Goal: Task Accomplishment & Management: Manage account settings

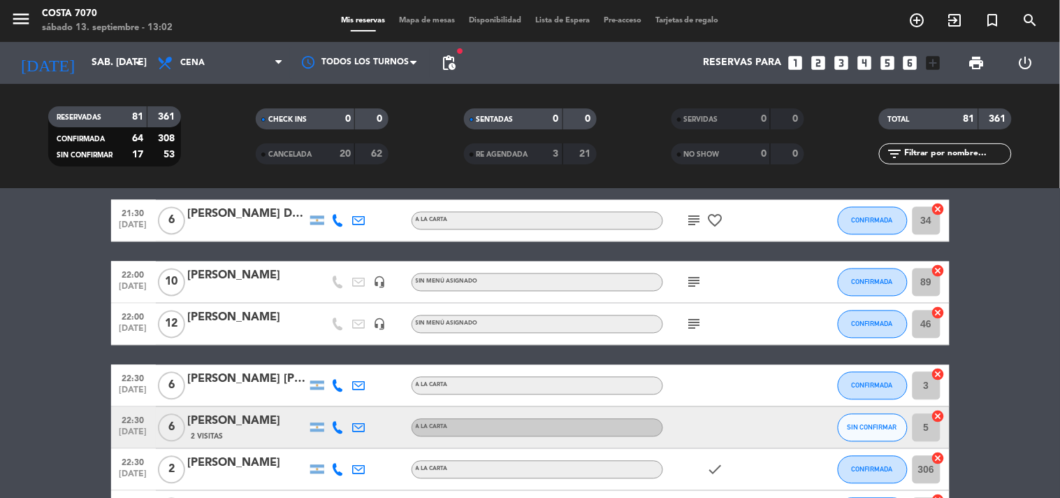
scroll to position [854, 0]
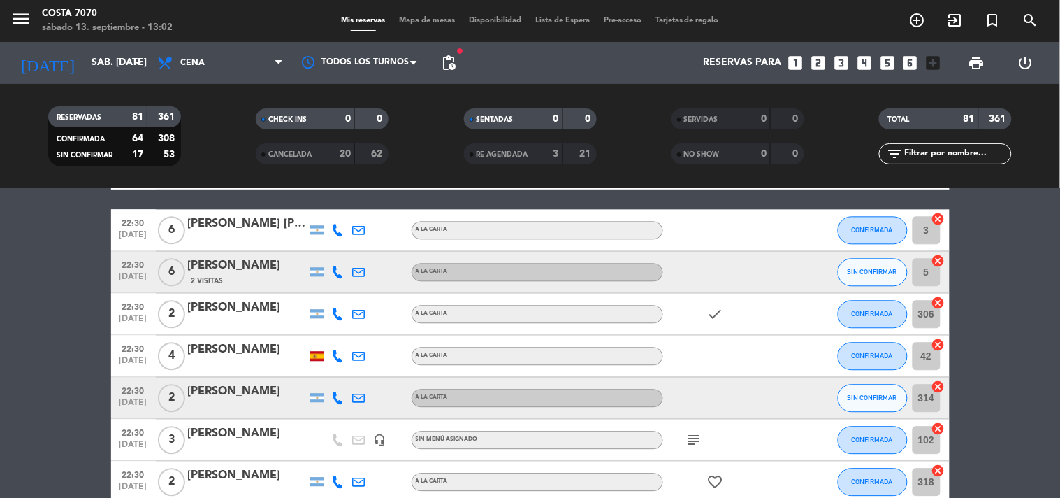
click at [333, 274] on icon at bounding box center [338, 272] width 13 height 13
click at [344, 243] on span "content_paste" at bounding box center [349, 248] width 10 height 10
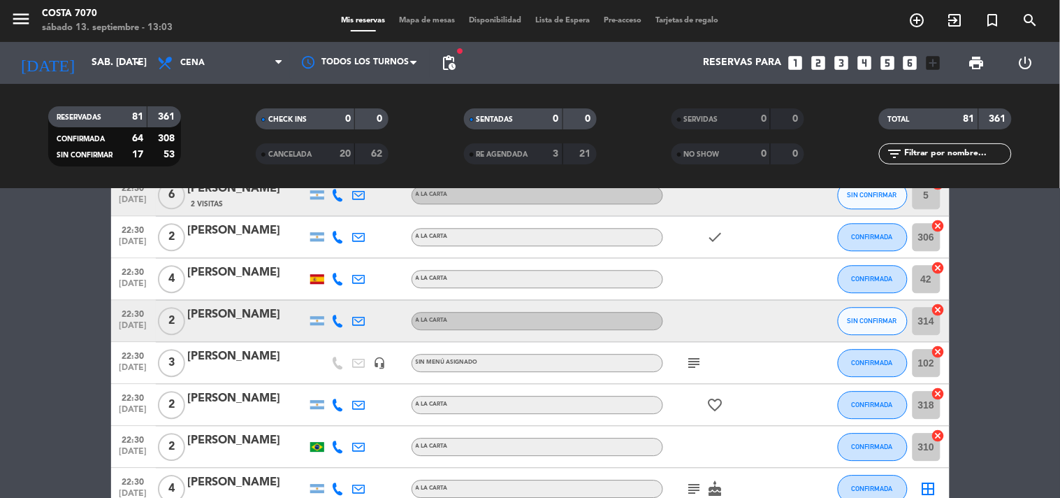
click at [342, 316] on icon at bounding box center [338, 320] width 13 height 13
click at [334, 299] on button "Copiar content_paste" at bounding box center [334, 296] width 43 height 15
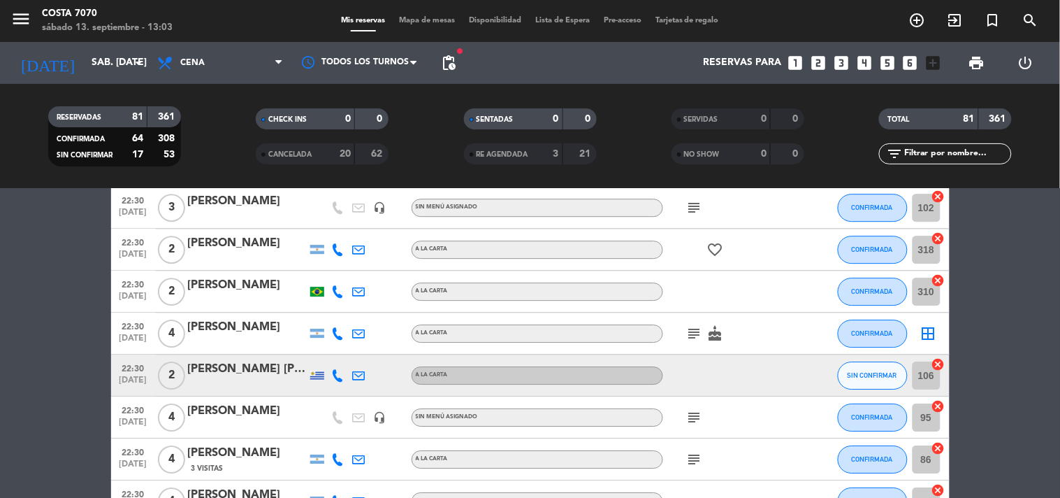
click at [338, 371] on icon at bounding box center [338, 375] width 13 height 13
click at [347, 350] on span "content_paste" at bounding box center [352, 351] width 10 height 10
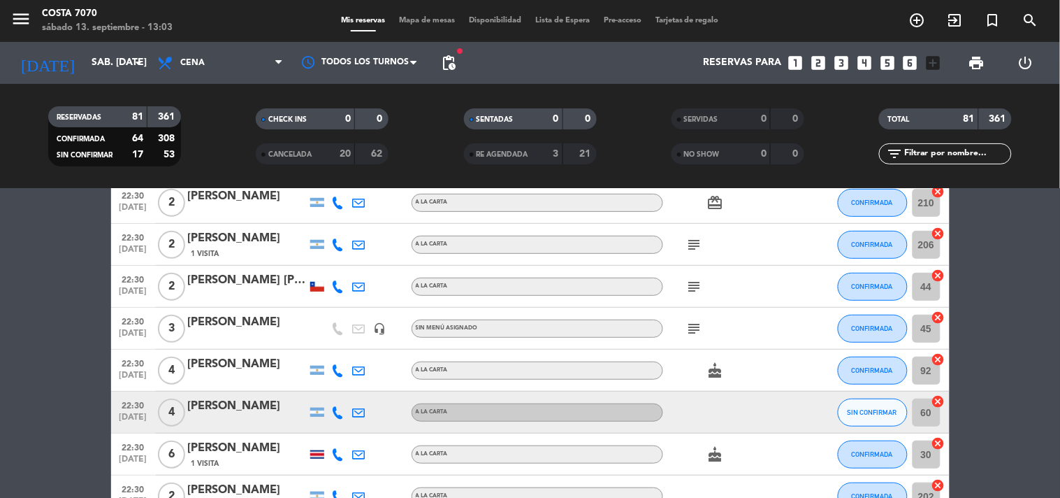
scroll to position [1630, 0]
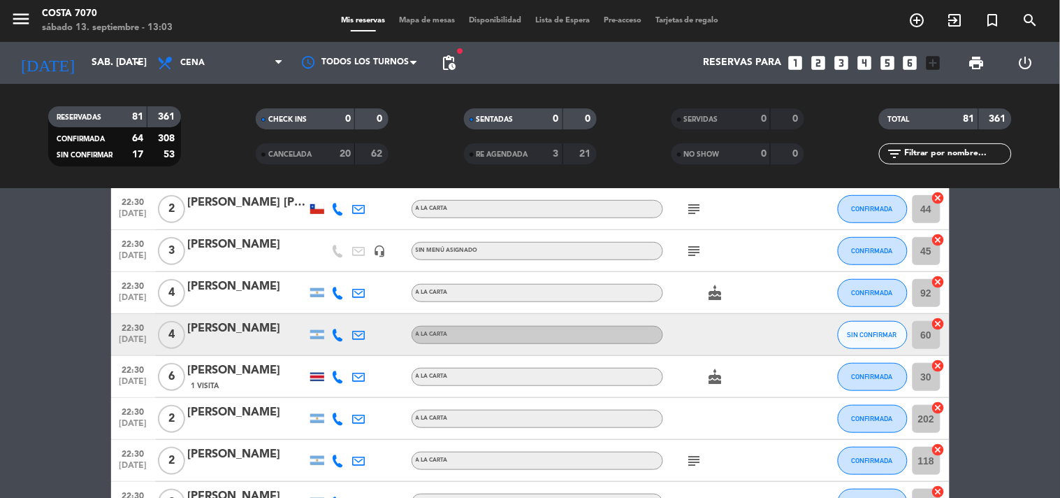
click at [340, 332] on icon at bounding box center [338, 334] width 13 height 13
click at [341, 324] on div at bounding box center [346, 326] width 10 height 5
click at [344, 309] on span "content_paste" at bounding box center [349, 310] width 10 height 10
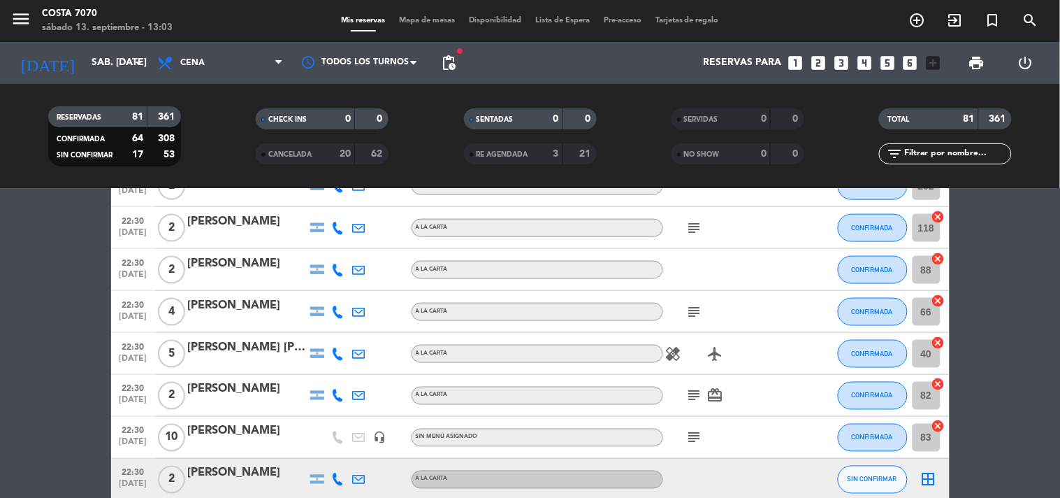
scroll to position [2018, 0]
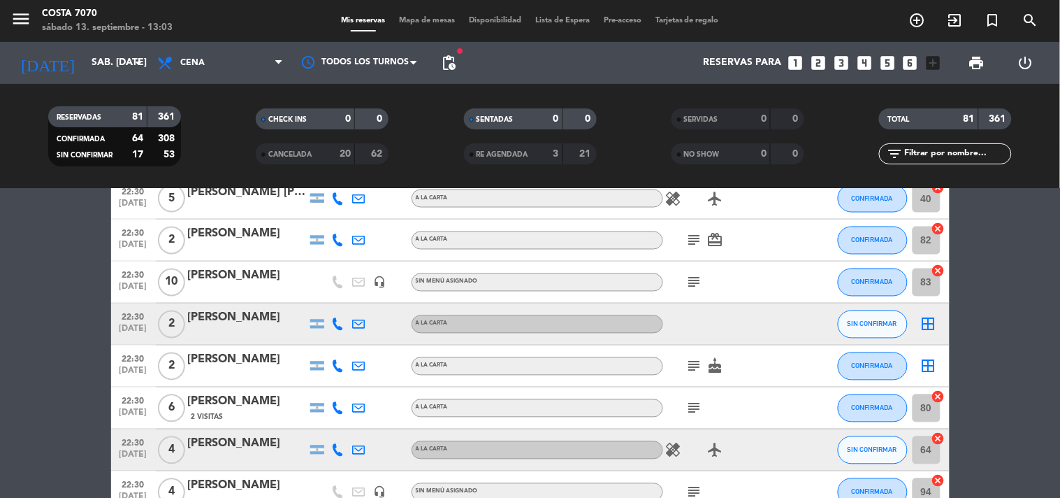
click at [337, 321] on icon at bounding box center [338, 324] width 13 height 13
click at [338, 308] on div "[PHONE_NUMBER] Copiar content_paste |" at bounding box center [346, 292] width 106 height 39
drag, startPoint x: 338, startPoint y: 299, endPoint x: 242, endPoint y: 141, distance: 184.7
click at [344, 298] on span "content_paste" at bounding box center [349, 300] width 10 height 10
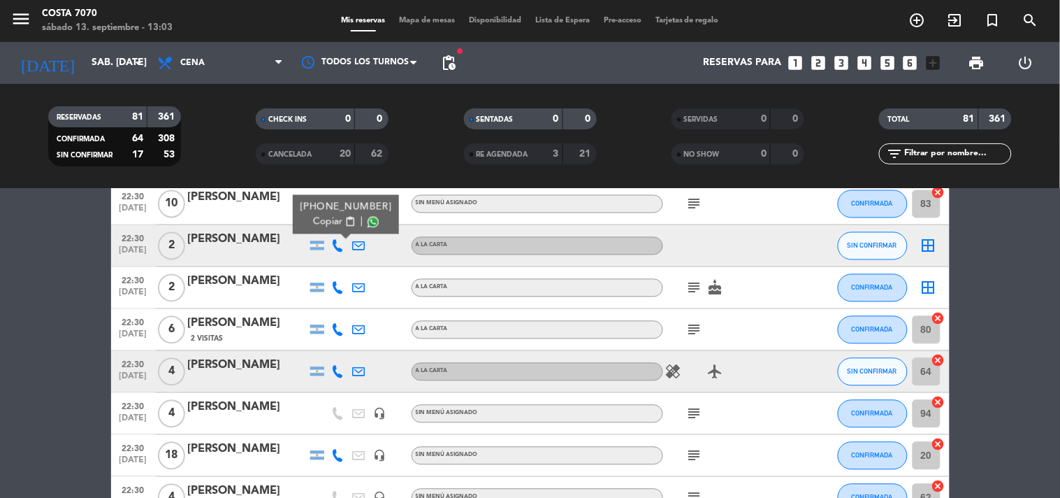
click at [335, 365] on icon at bounding box center [338, 371] width 13 height 13
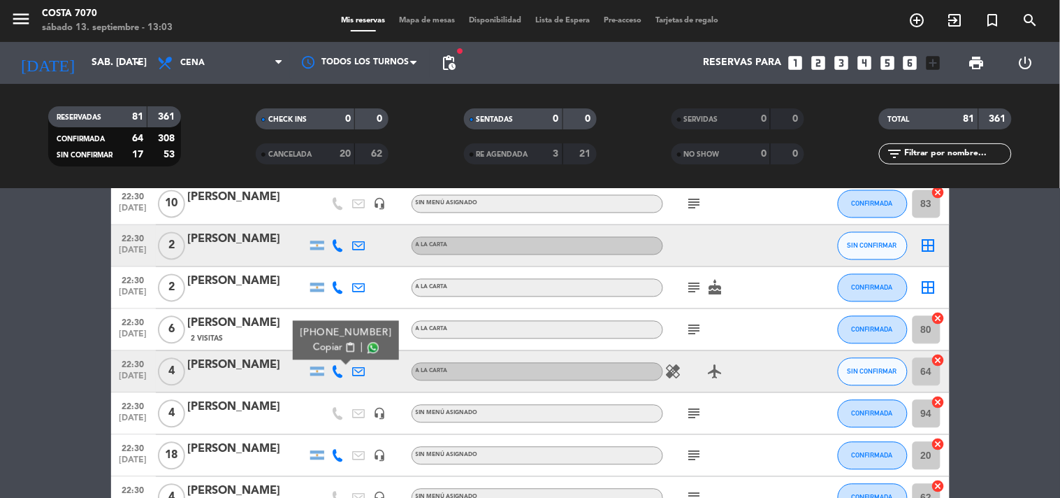
click at [335, 341] on button "Copiar content_paste" at bounding box center [334, 347] width 43 height 15
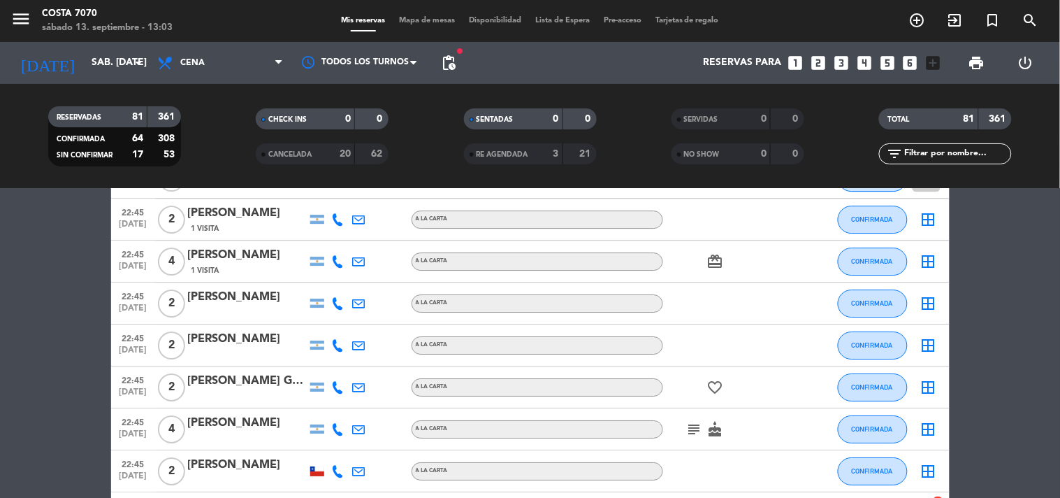
scroll to position [2795, 0]
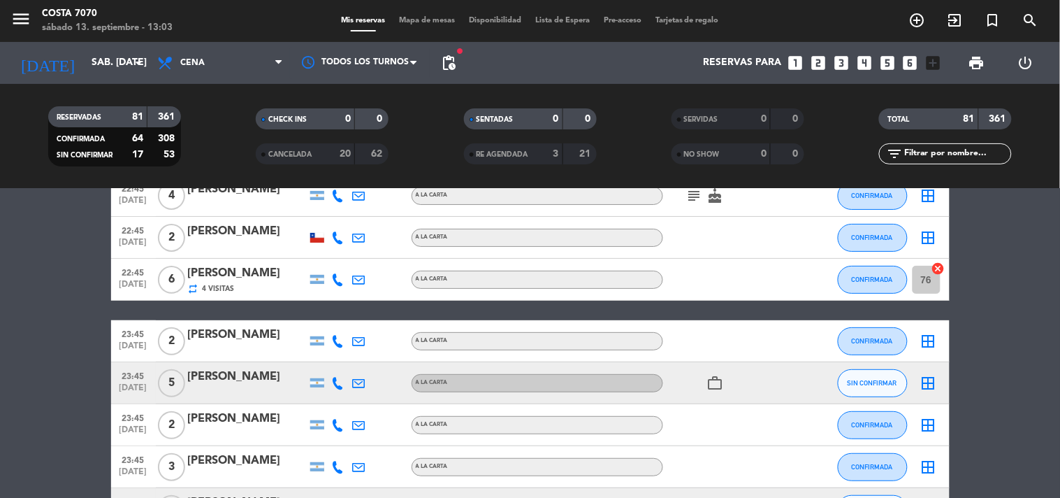
click at [338, 379] on icon at bounding box center [338, 383] width 13 height 13
click at [344, 356] on span "content_paste" at bounding box center [349, 359] width 10 height 10
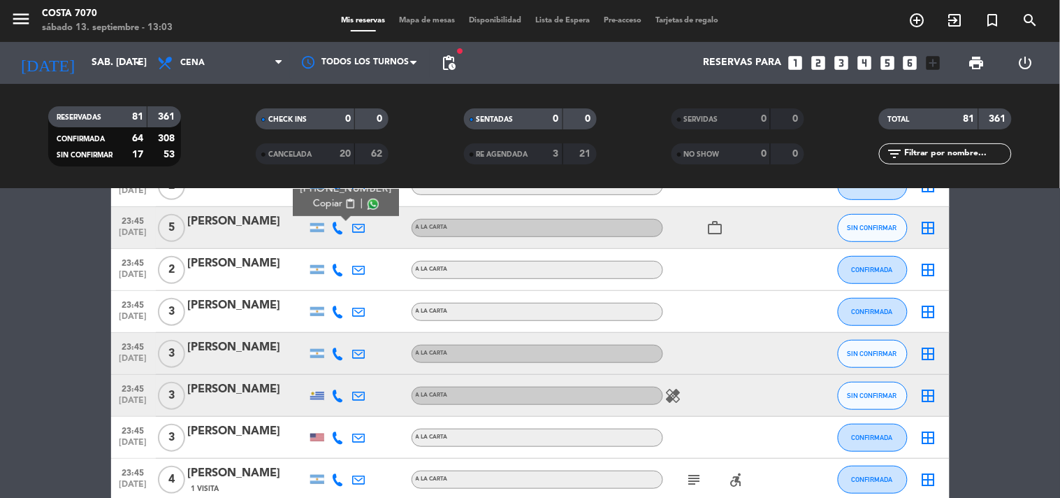
click at [334, 351] on icon at bounding box center [338, 353] width 13 height 13
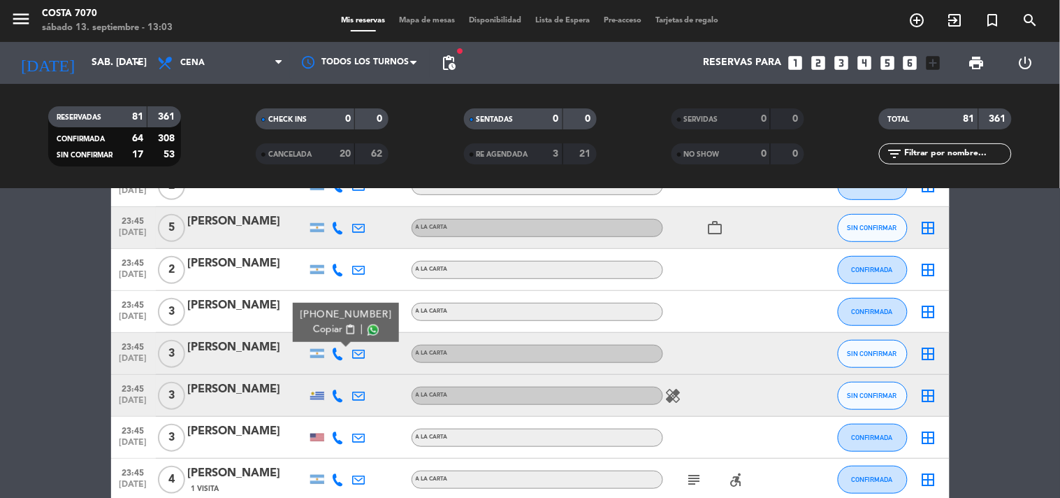
click at [344, 331] on span "content_paste" at bounding box center [349, 329] width 10 height 10
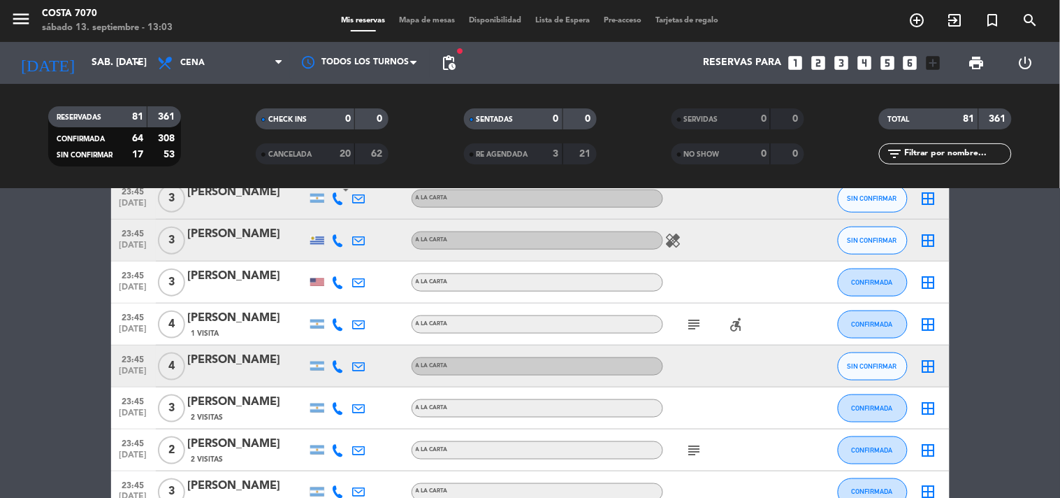
click at [340, 238] on icon at bounding box center [338, 240] width 13 height 13
click at [332, 215] on span "Copiar" at bounding box center [330, 216] width 29 height 15
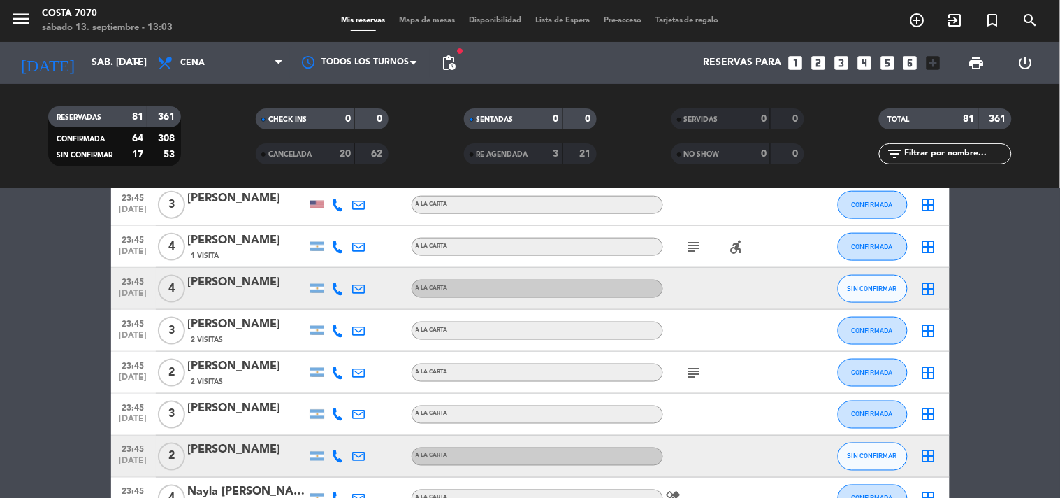
click at [333, 277] on div at bounding box center [338, 288] width 21 height 41
click at [339, 289] on icon at bounding box center [338, 288] width 13 height 13
click at [335, 266] on button "Copiar content_paste" at bounding box center [334, 264] width 43 height 15
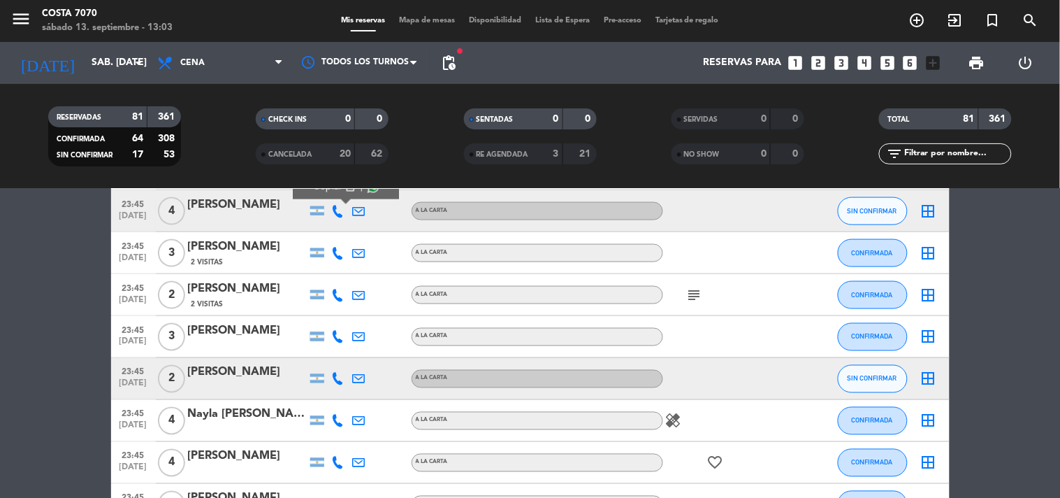
click at [339, 386] on div at bounding box center [338, 378] width 21 height 41
click at [338, 384] on div at bounding box center [338, 378] width 21 height 41
click at [339, 374] on icon at bounding box center [338, 378] width 13 height 13
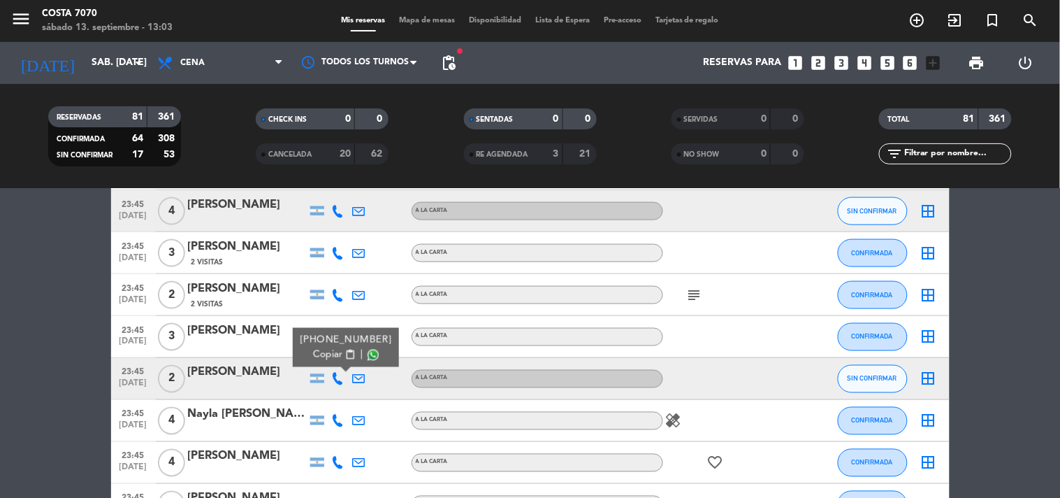
click at [344, 349] on span "content_paste" at bounding box center [349, 354] width 10 height 10
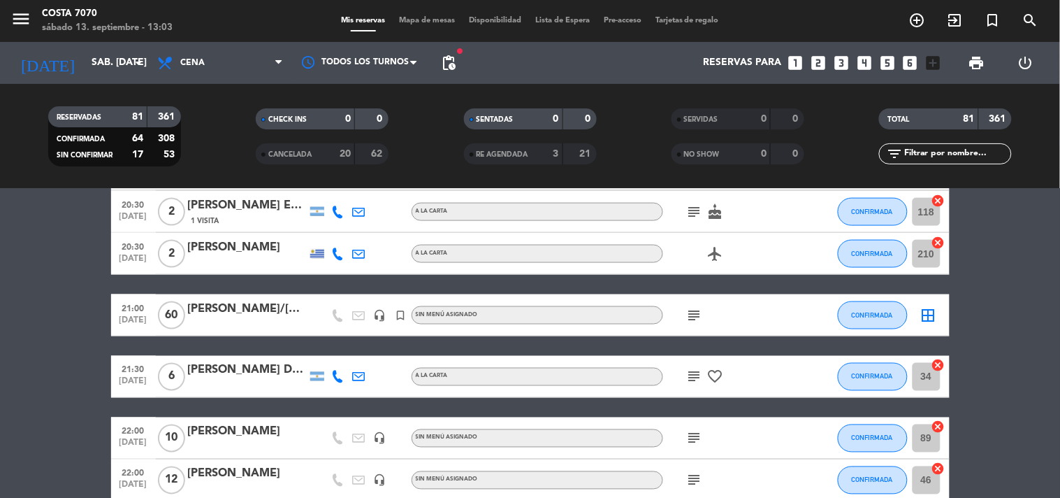
scroll to position [0, 0]
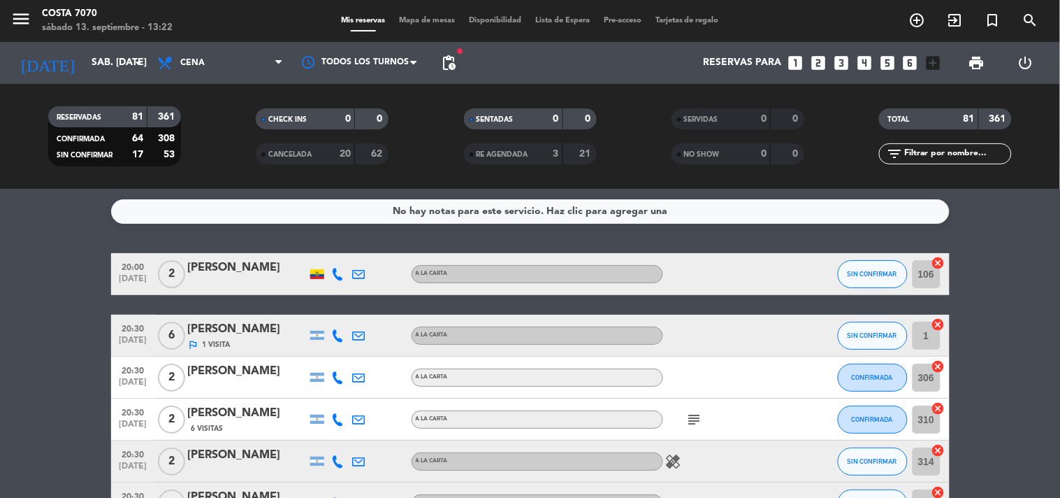
click at [966, 151] on input "text" at bounding box center [957, 153] width 108 height 15
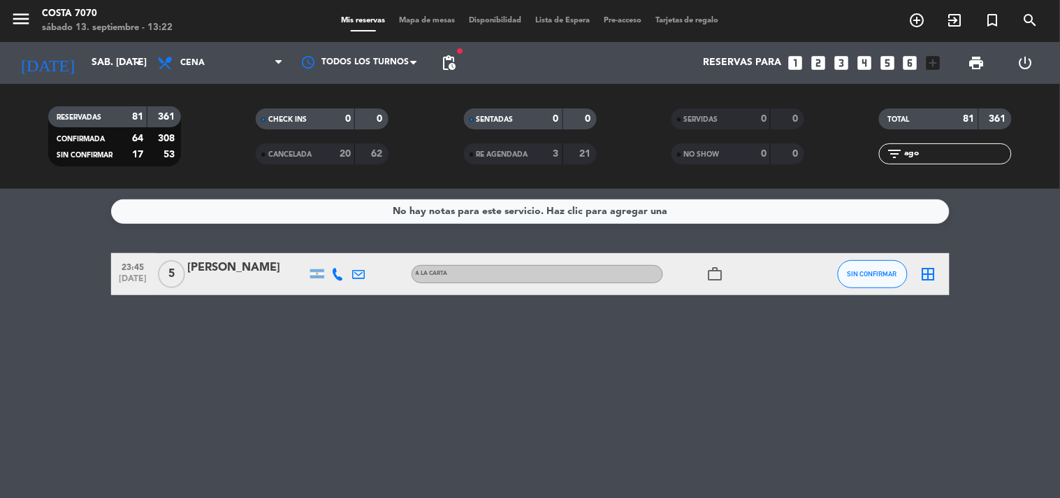
type input "ago"
click at [855, 271] on span "SIN CONFIRMAR" at bounding box center [873, 274] width 50 height 8
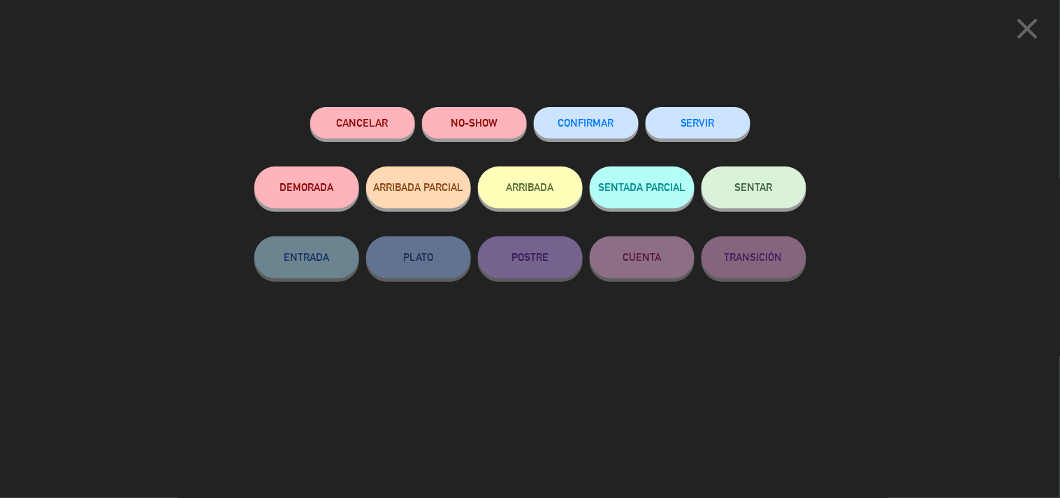
click at [611, 124] on span "CONFIRMAR" at bounding box center [586, 123] width 56 height 12
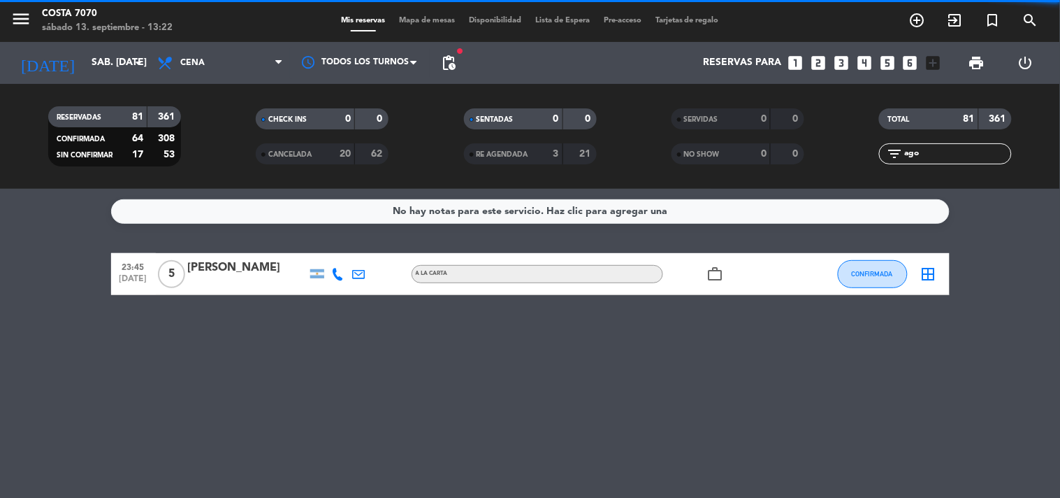
click at [963, 154] on input "ago" at bounding box center [957, 153] width 108 height 15
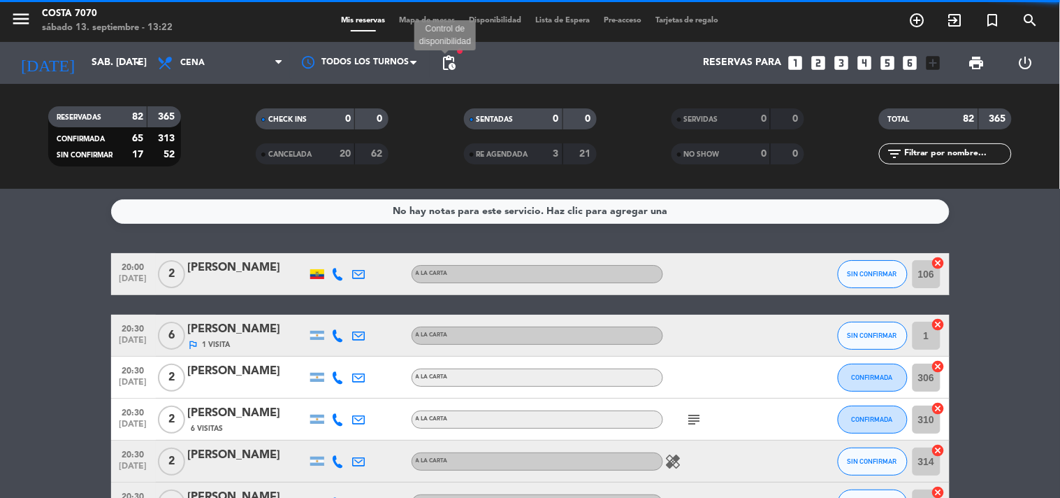
click at [456, 57] on span "pending_actions" at bounding box center [448, 63] width 17 height 17
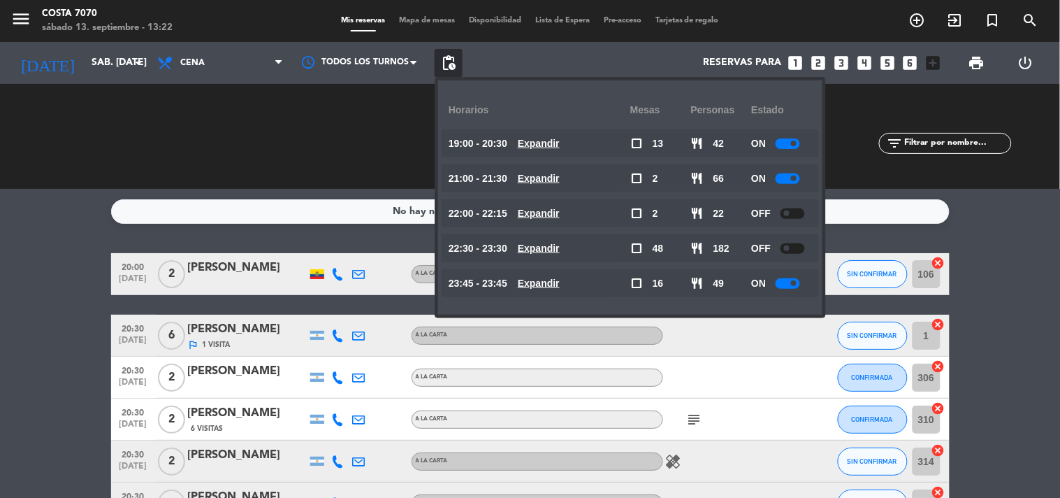
click at [0, 243] on div "No hay notas para este servicio. Haz clic para agregar una 20:00 [DATE] 2 [PERS…" at bounding box center [530, 343] width 1060 height 309
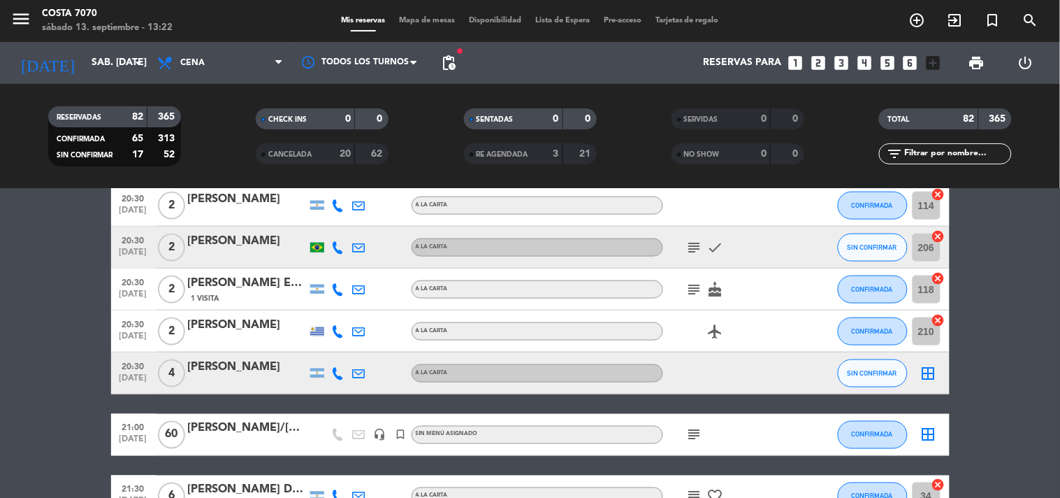
scroll to position [854, 0]
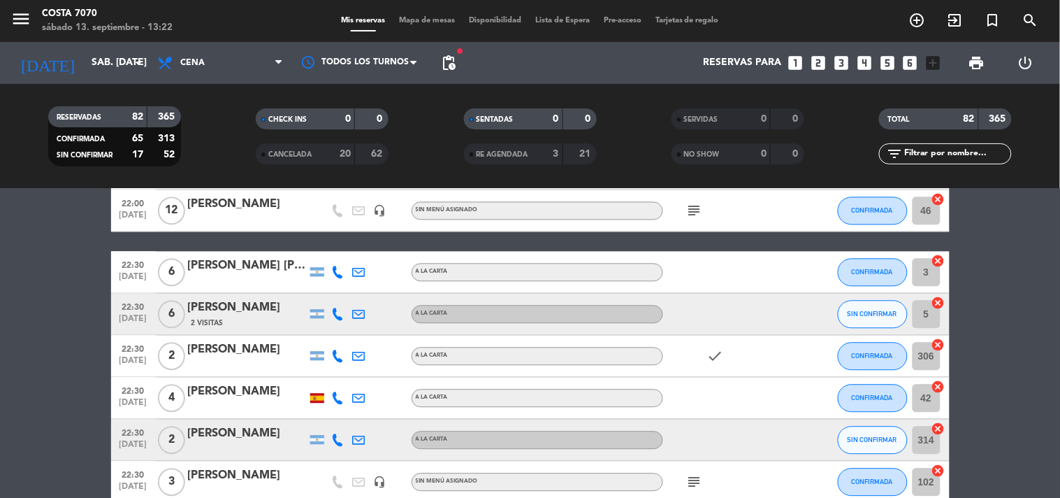
click at [335, 312] on icon at bounding box center [338, 314] width 13 height 13
click at [331, 288] on span "Copiar" at bounding box center [327, 290] width 29 height 15
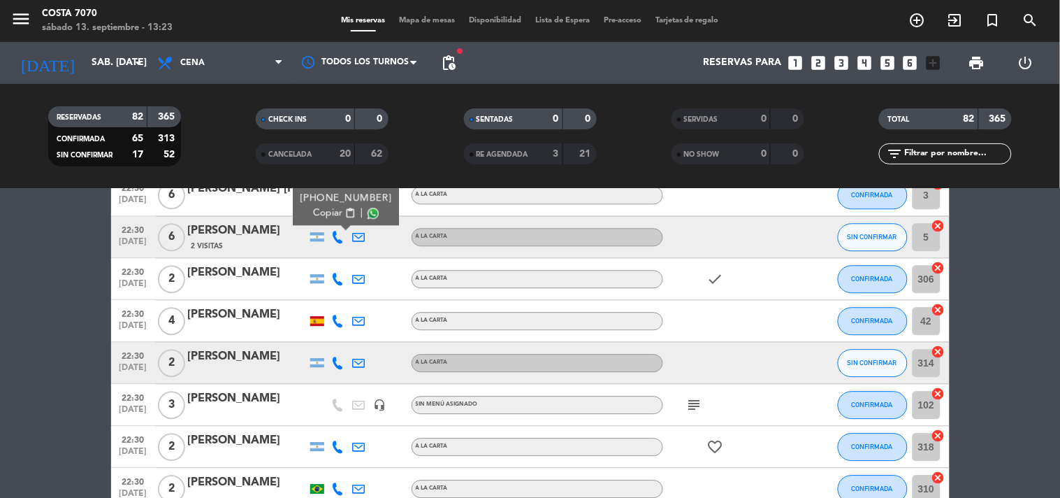
click at [342, 362] on icon at bounding box center [338, 362] width 13 height 13
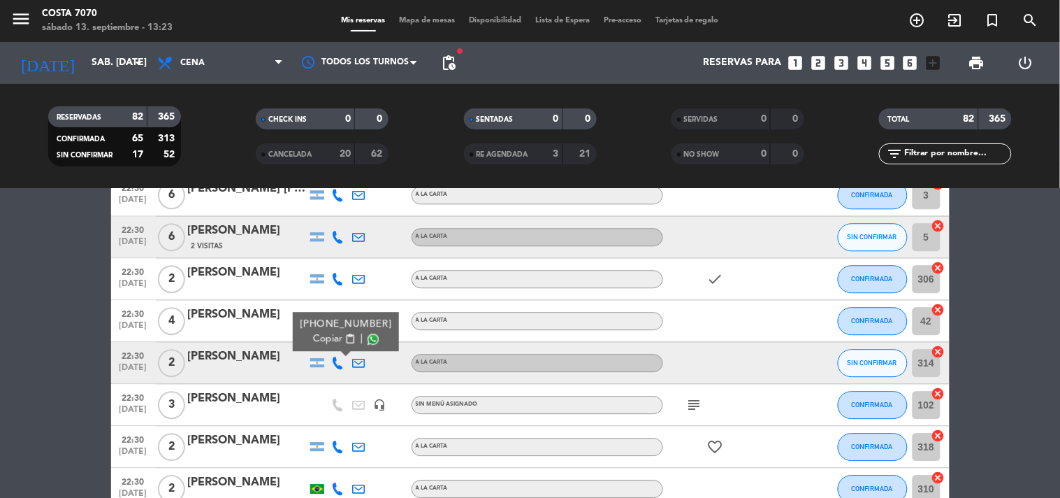
click at [344, 340] on span "content_paste" at bounding box center [349, 338] width 10 height 10
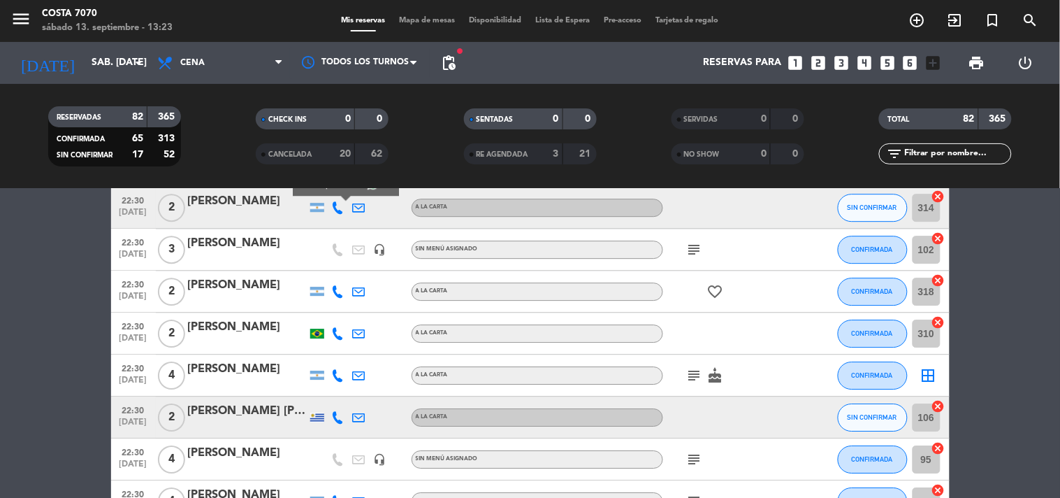
scroll to position [1242, 0]
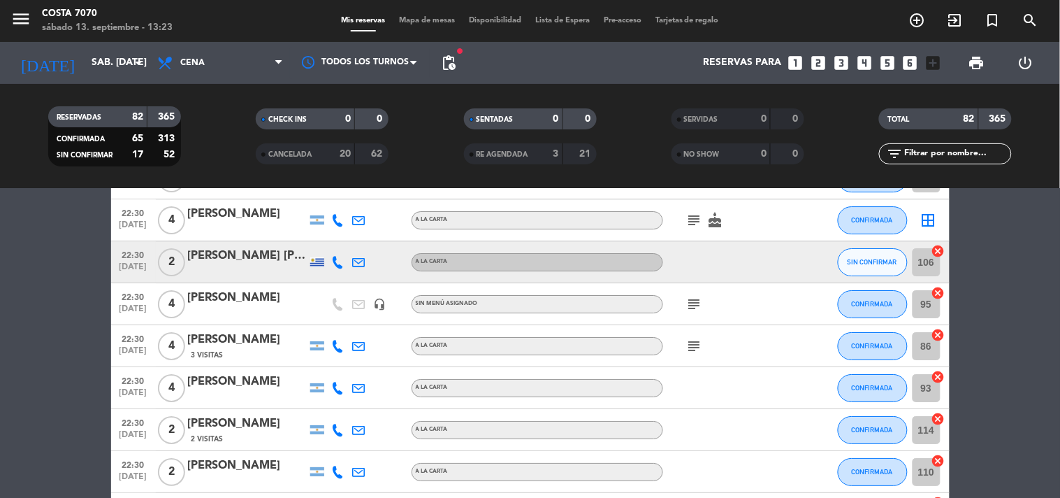
click at [339, 259] on icon at bounding box center [338, 262] width 13 height 13
click at [331, 238] on span "Copiar" at bounding box center [330, 238] width 29 height 15
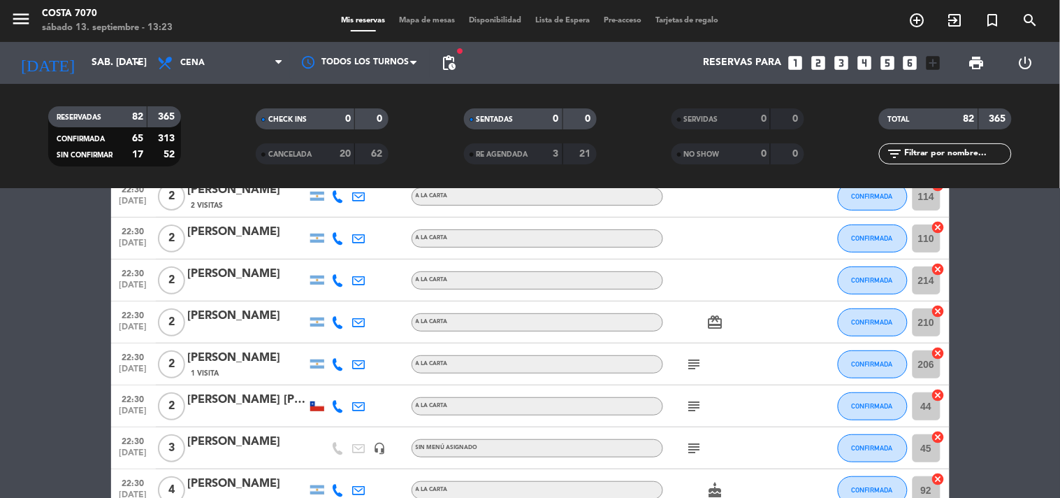
scroll to position [1630, 0]
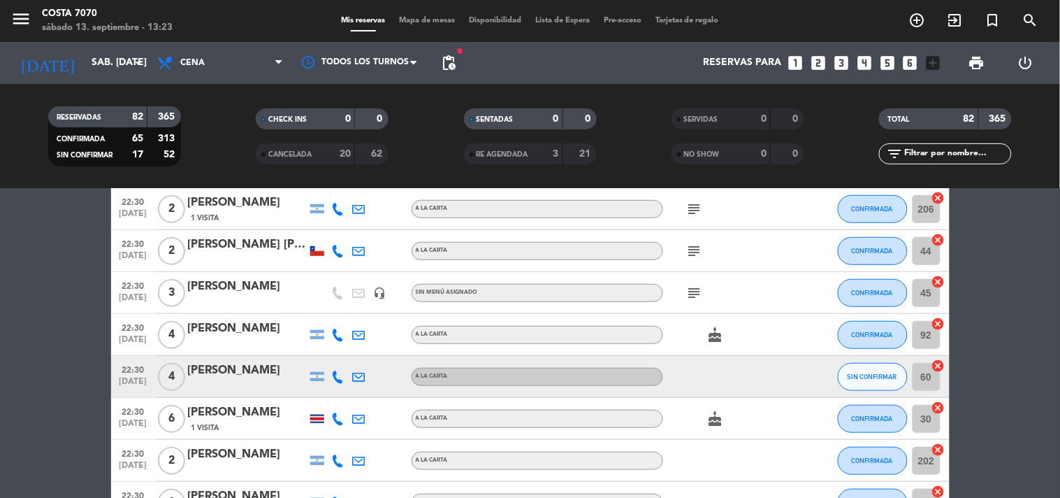
click at [341, 376] on icon at bounding box center [338, 376] width 13 height 13
click at [333, 358] on span "Copiar" at bounding box center [327, 352] width 29 height 15
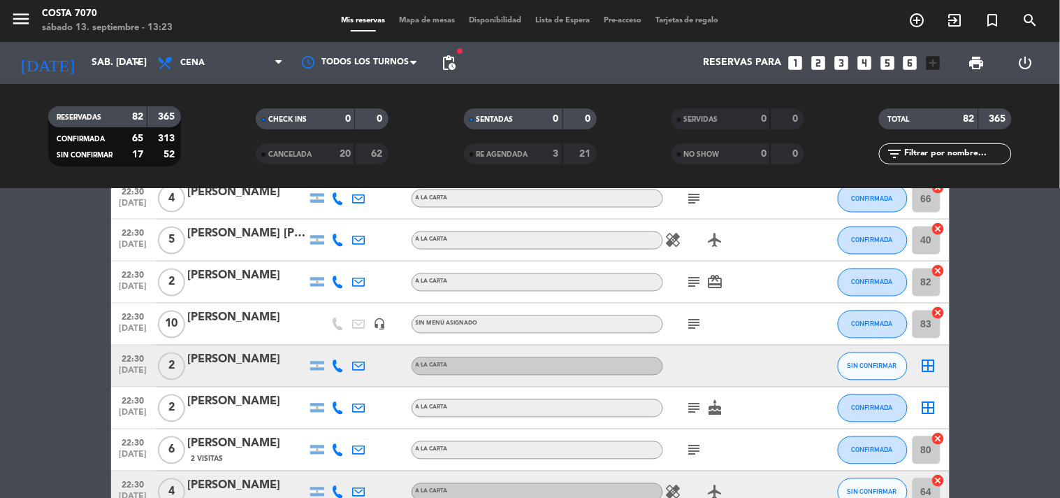
scroll to position [2018, 0]
click at [339, 365] on icon at bounding box center [338, 366] width 13 height 13
click at [334, 344] on button "Copiar content_paste" at bounding box center [334, 342] width 43 height 15
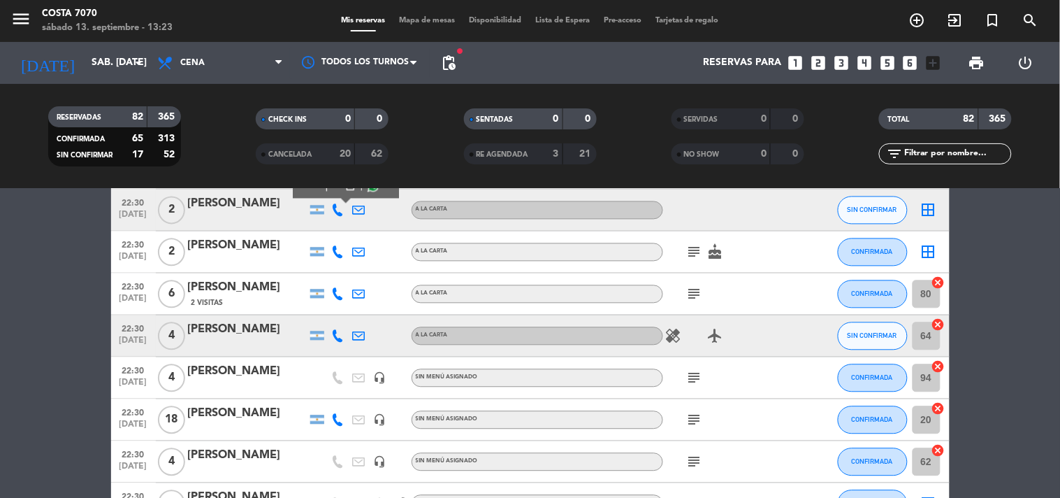
click at [340, 335] on icon at bounding box center [338, 336] width 13 height 13
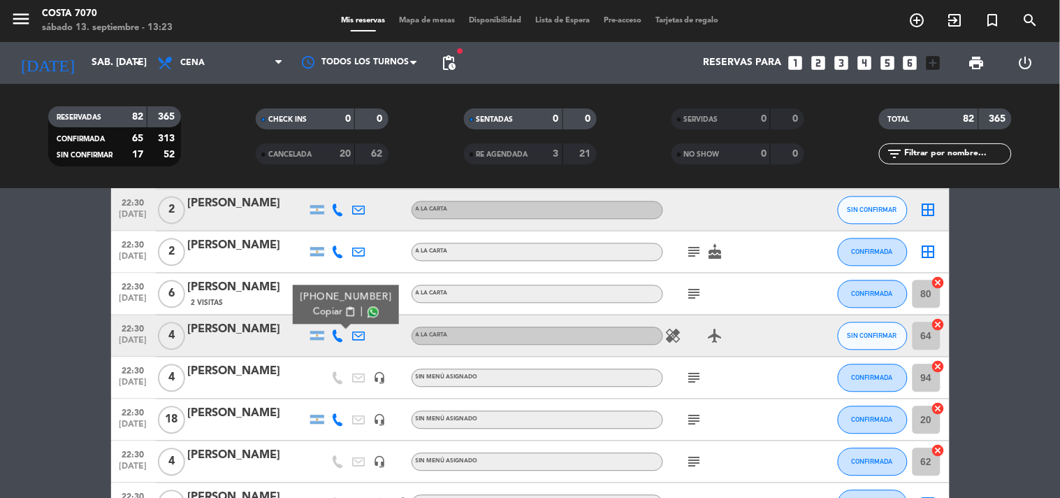
click at [334, 318] on button "Copiar content_paste" at bounding box center [334, 312] width 43 height 15
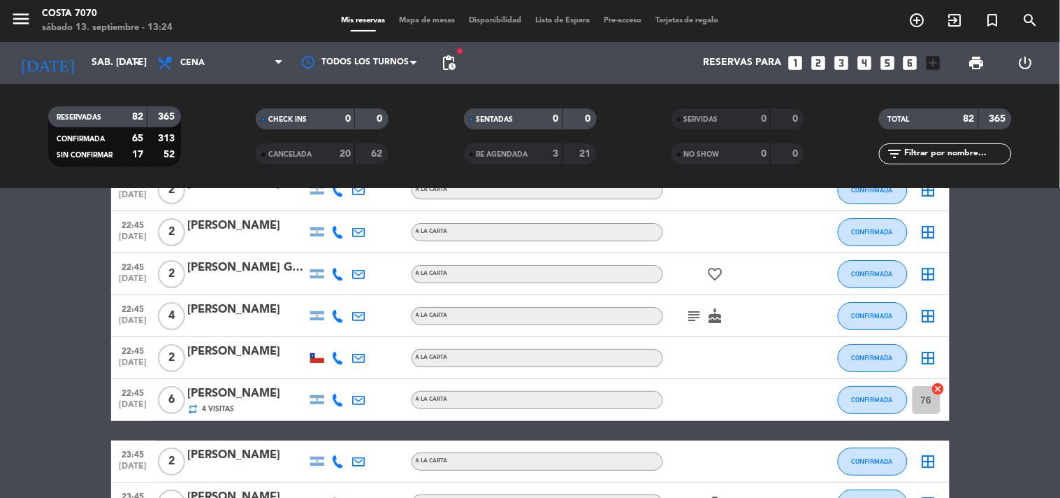
scroll to position [2950, 0]
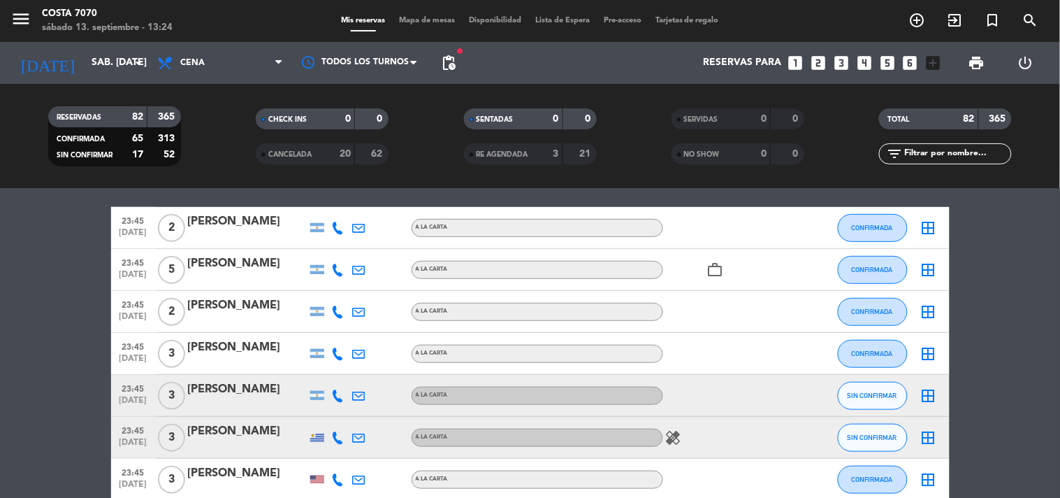
click at [339, 393] on icon at bounding box center [338, 395] width 13 height 13
click at [332, 376] on span "Copiar" at bounding box center [327, 371] width 29 height 15
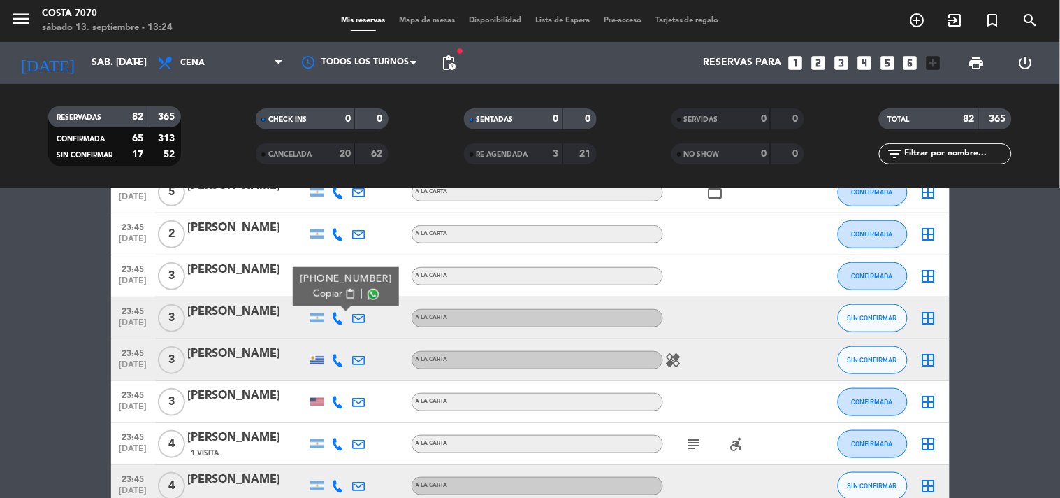
click at [334, 357] on icon at bounding box center [338, 360] width 13 height 13
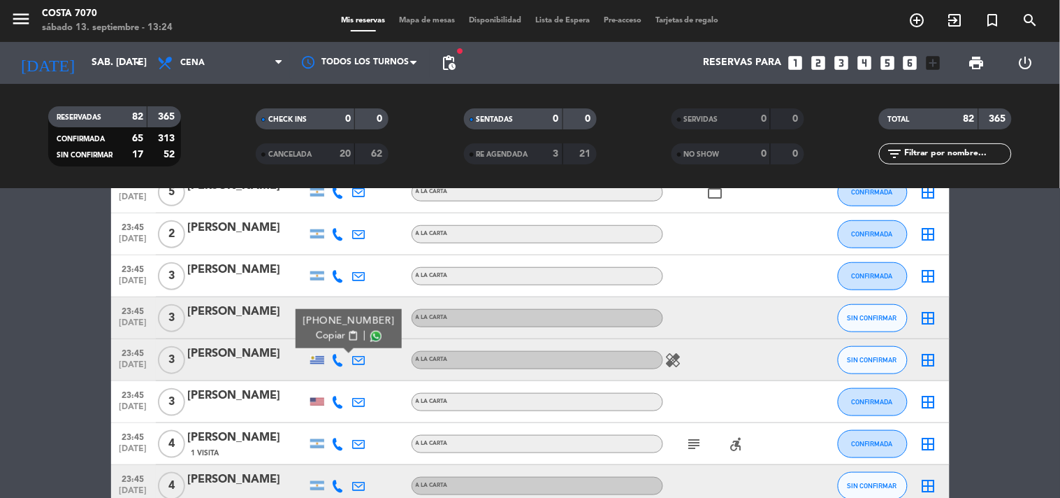
click at [327, 337] on span "Copiar" at bounding box center [330, 335] width 29 height 15
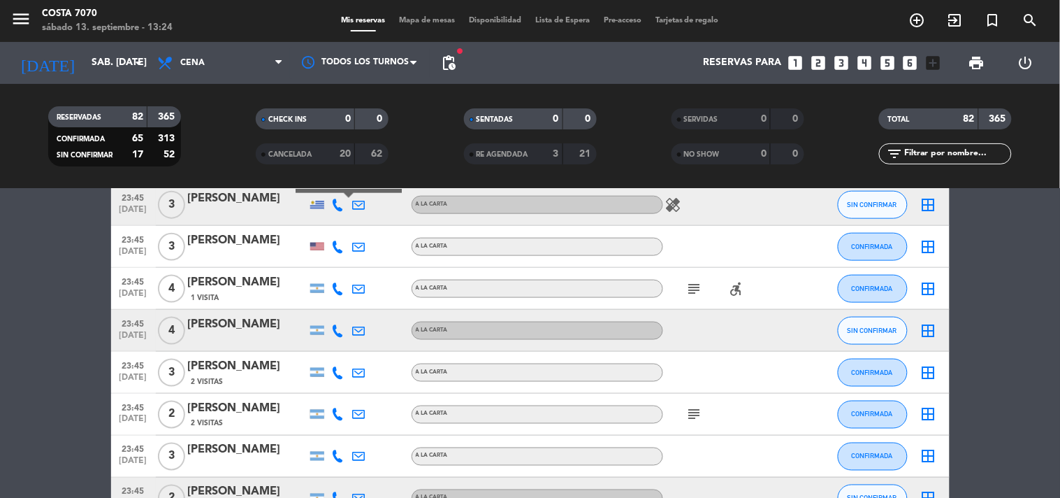
click at [333, 330] on icon at bounding box center [338, 330] width 13 height 13
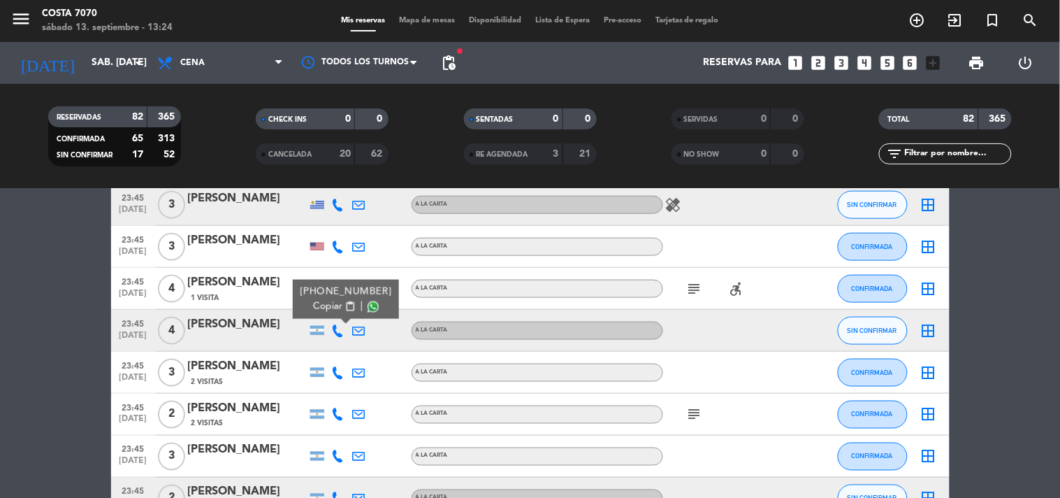
click at [329, 307] on span "Copiar" at bounding box center [327, 306] width 29 height 15
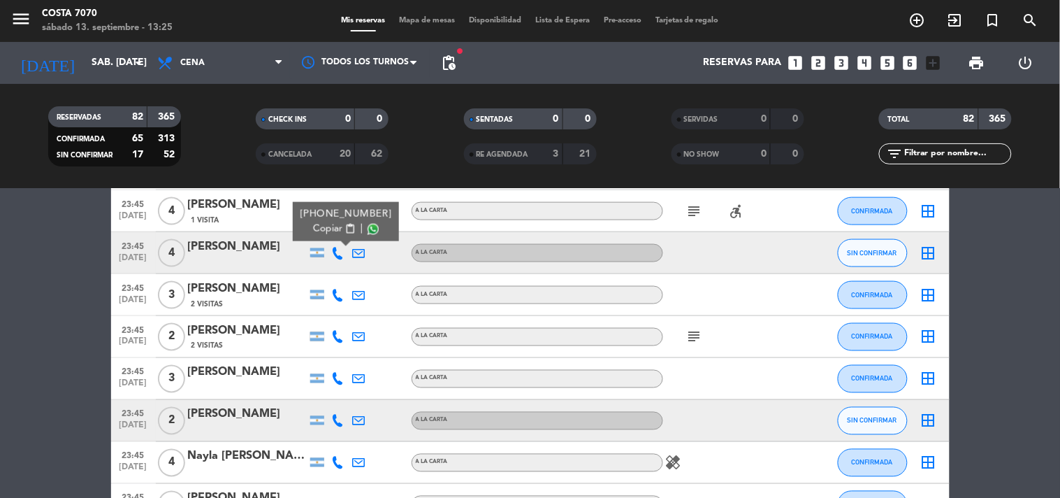
scroll to position [3338, 0]
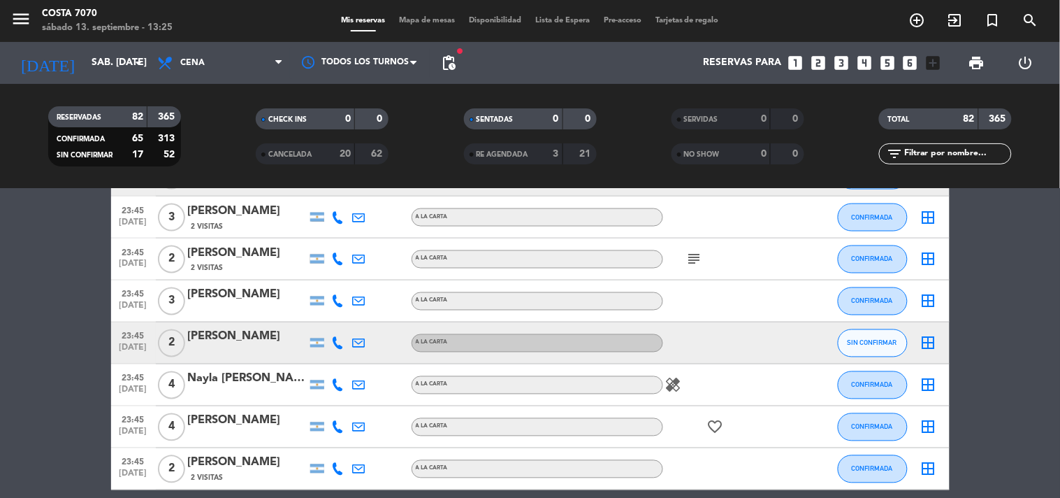
click at [342, 342] on icon at bounding box center [338, 343] width 13 height 13
click at [330, 319] on span "Copiar" at bounding box center [327, 319] width 29 height 15
click at [937, 154] on input "text" at bounding box center [957, 153] width 108 height 15
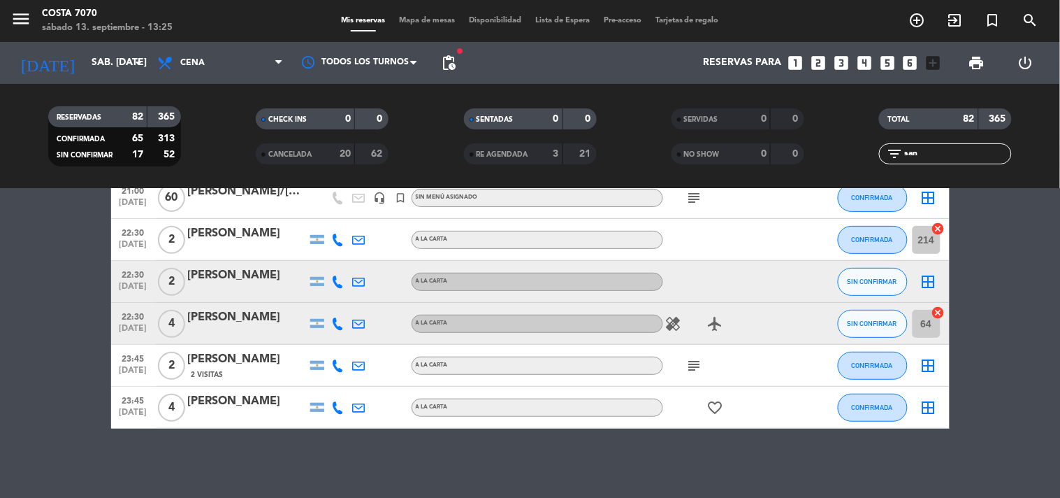
scroll to position [0, 0]
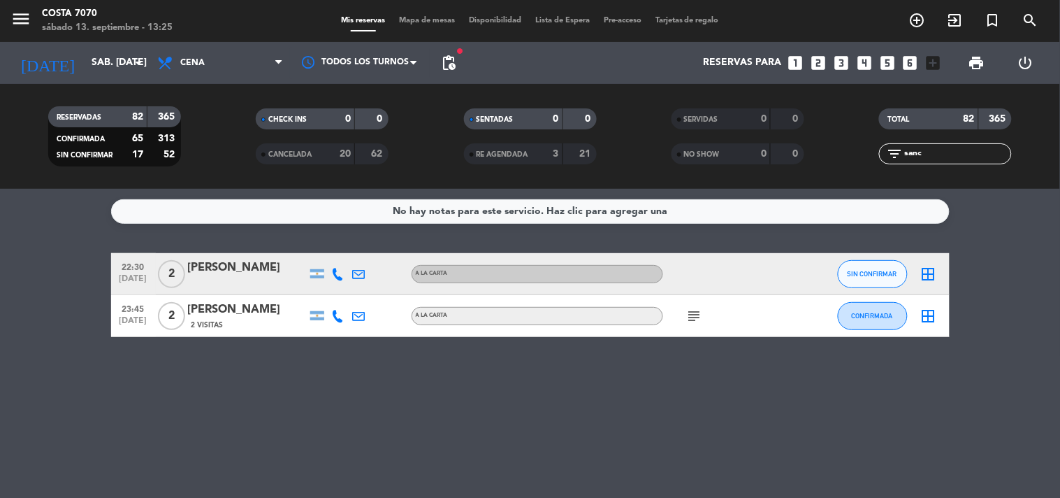
type input "sanc"
click at [890, 268] on button "SIN CONFIRMAR" at bounding box center [873, 274] width 70 height 28
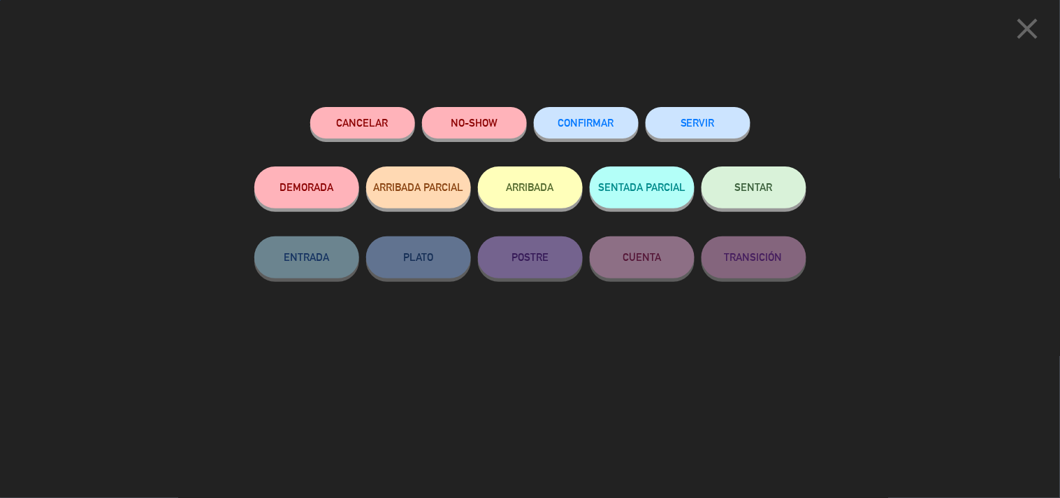
click at [616, 128] on button "CONFIRMAR" at bounding box center [586, 122] width 105 height 31
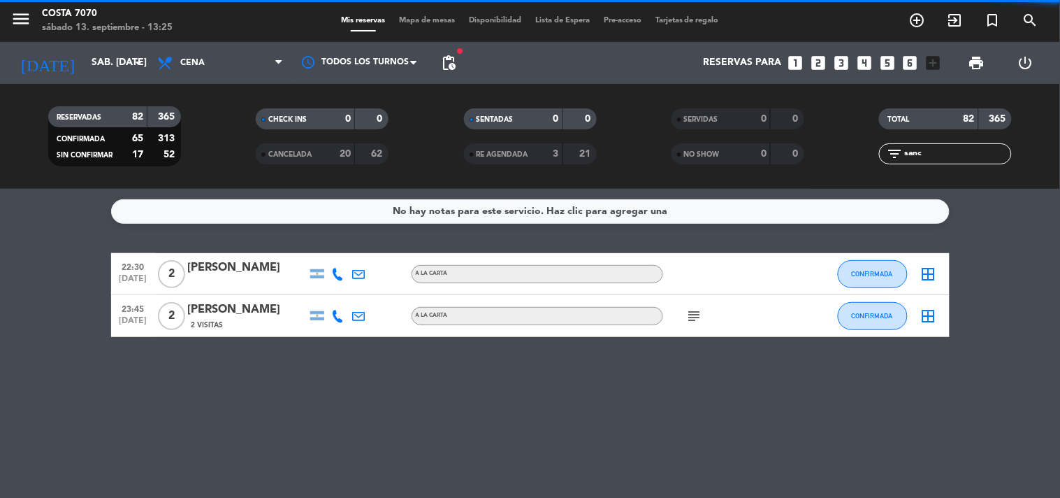
click at [924, 162] on div "filter_list sanc" at bounding box center [945, 153] width 133 height 21
click at [927, 150] on input "sanc" at bounding box center [957, 153] width 108 height 15
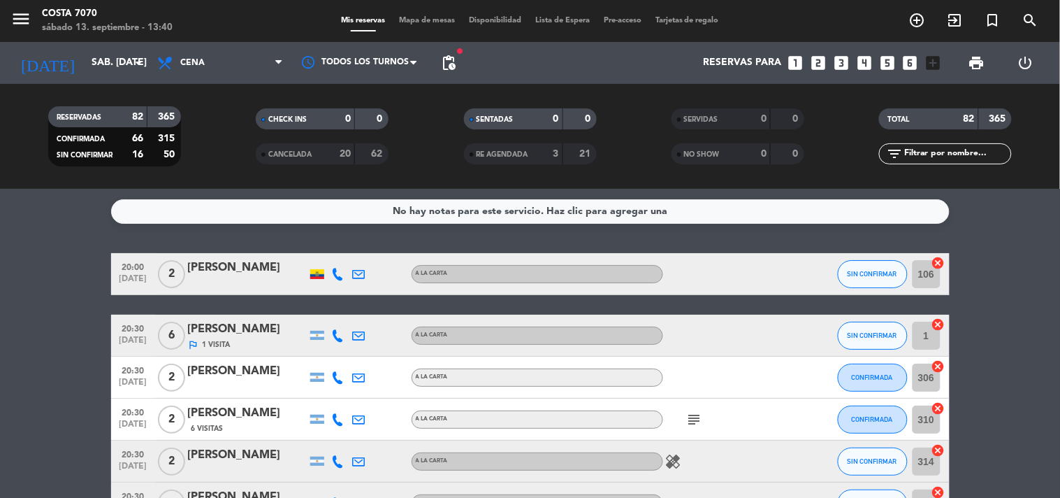
click at [823, 60] on icon "looks_two" at bounding box center [818, 63] width 18 height 18
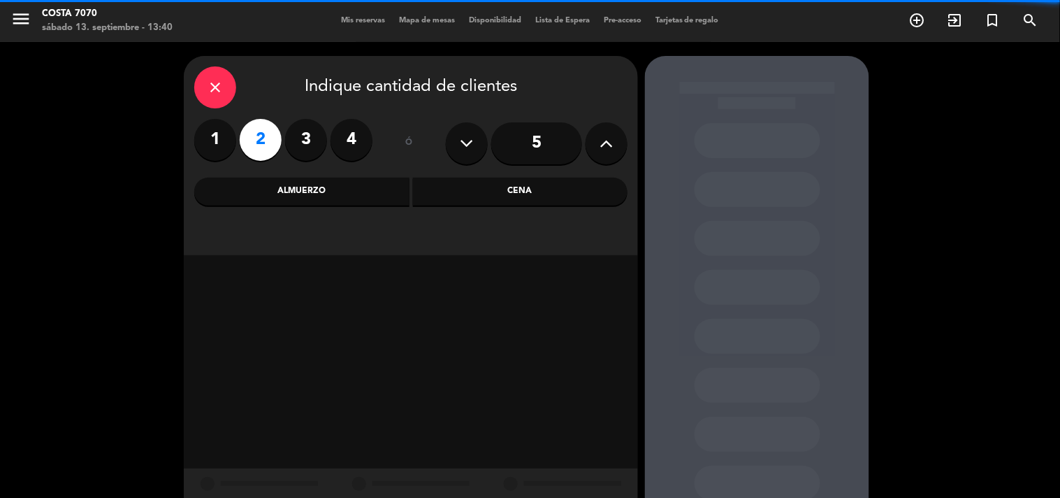
click at [550, 198] on div "Cena" at bounding box center [520, 191] width 215 height 28
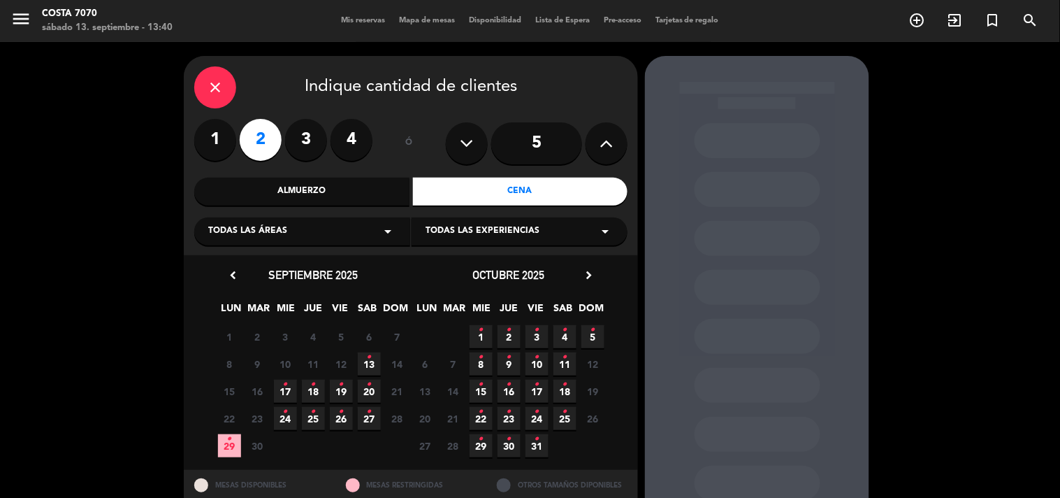
click at [358, 360] on span "13 •" at bounding box center [369, 363] width 23 height 23
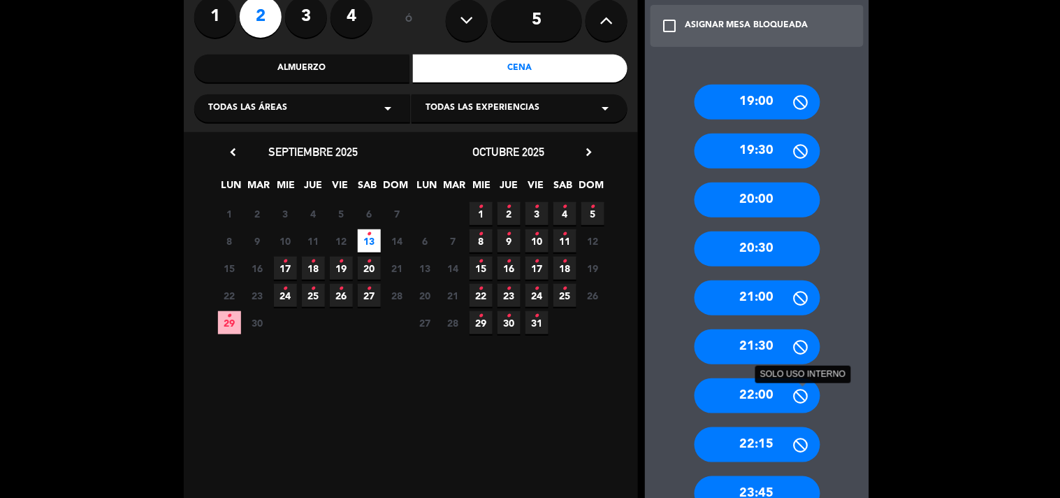
scroll to position [201, 0]
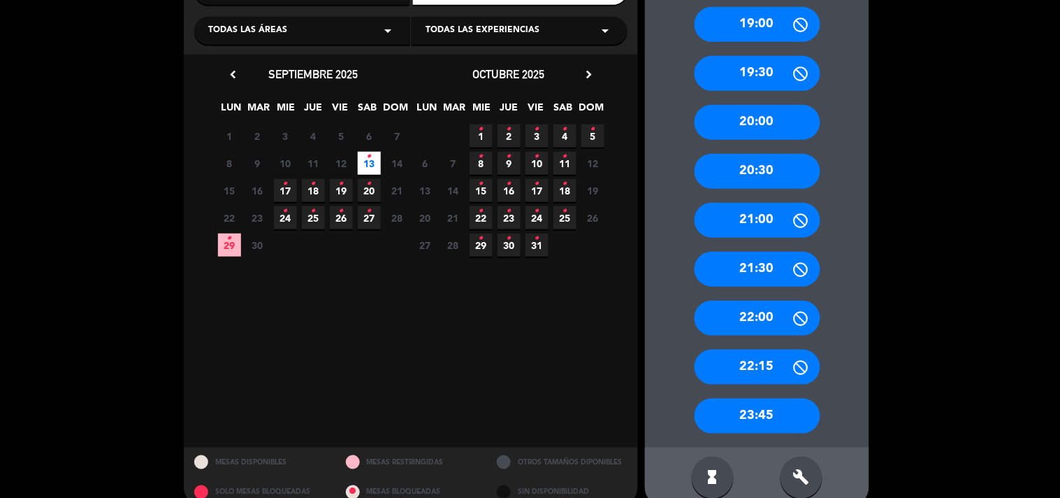
click at [815, 465] on div "build" at bounding box center [802, 477] width 42 height 42
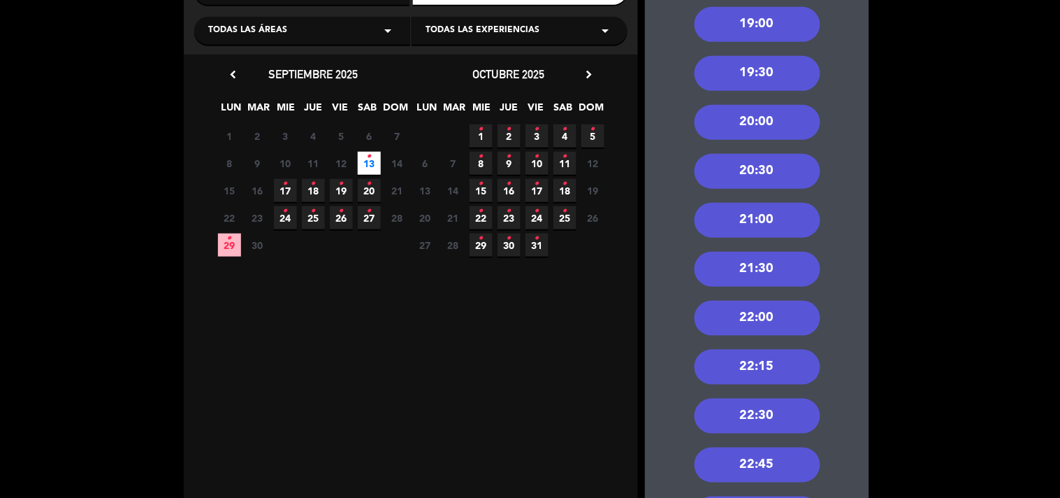
click at [799, 413] on div "22:30" at bounding box center [758, 415] width 126 height 35
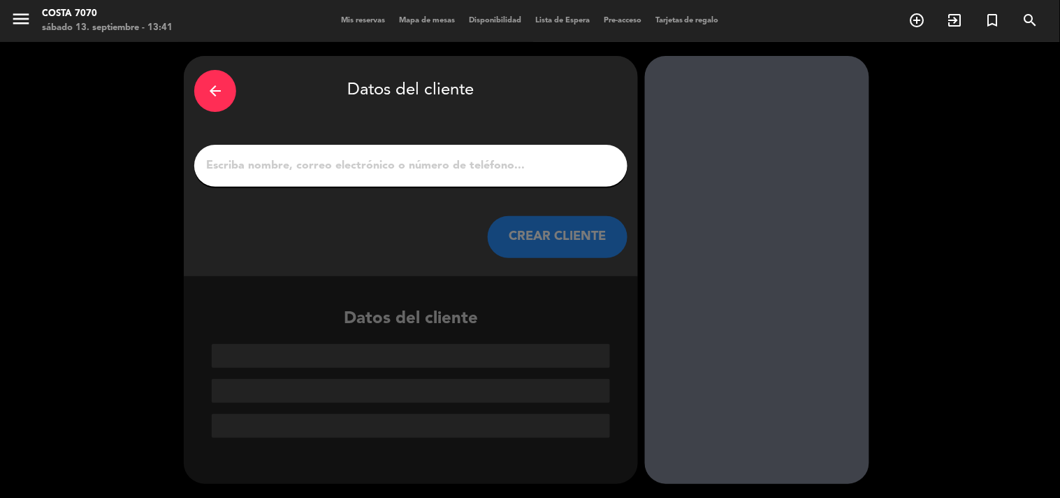
scroll to position [0, 0]
click at [511, 163] on input "1" at bounding box center [411, 166] width 412 height 20
paste input "[PERSON_NAME]"
type input "[PERSON_NAME]"
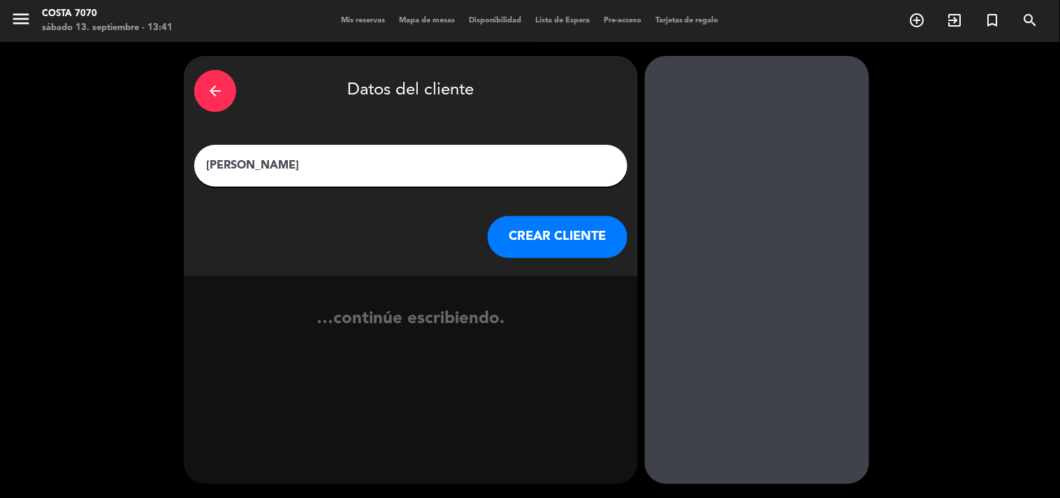
click at [550, 229] on button "CREAR CLIENTE" at bounding box center [558, 237] width 140 height 42
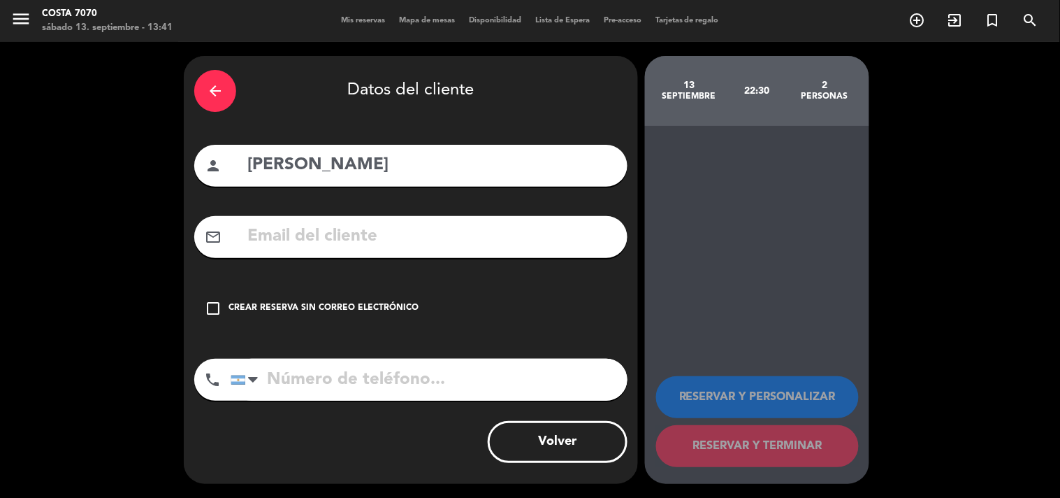
click at [435, 147] on div "person [PERSON_NAME]" at bounding box center [410, 166] width 433 height 42
click at [441, 161] on input "[PERSON_NAME]" at bounding box center [431, 165] width 371 height 29
type input "[PERSON_NAME]"
click at [351, 301] on div "Crear reserva sin correo electrónico" at bounding box center [323, 308] width 190 height 14
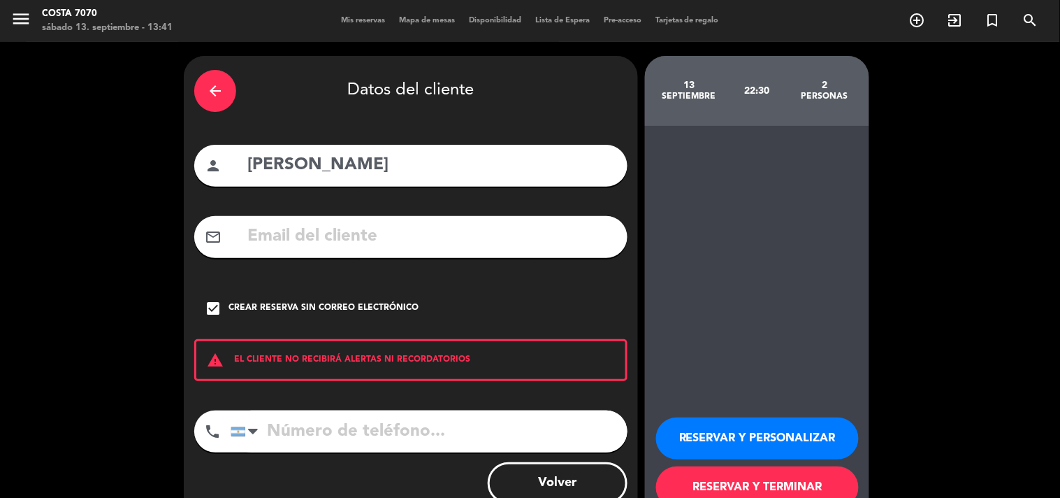
click at [713, 422] on button "RESERVAR Y PERSONALIZAR" at bounding box center [757, 438] width 203 height 42
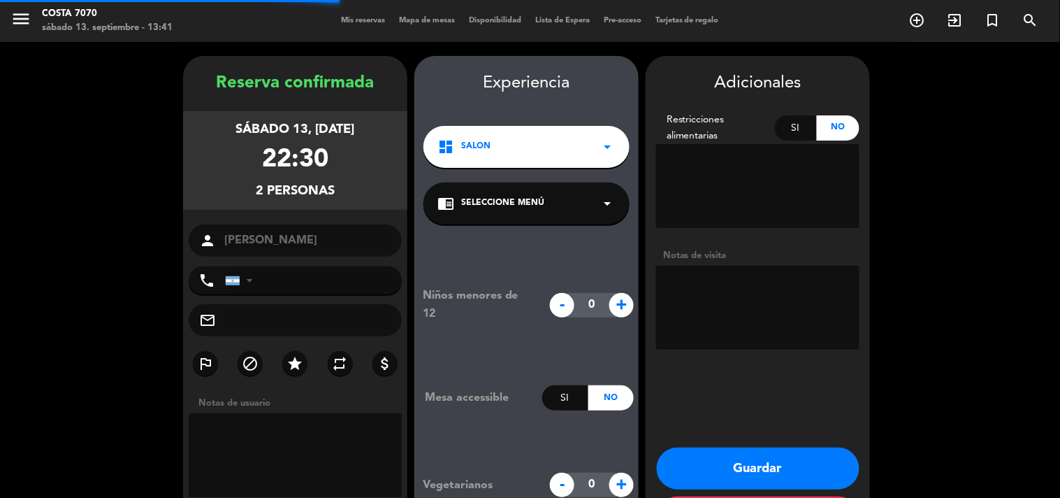
scroll to position [56, 0]
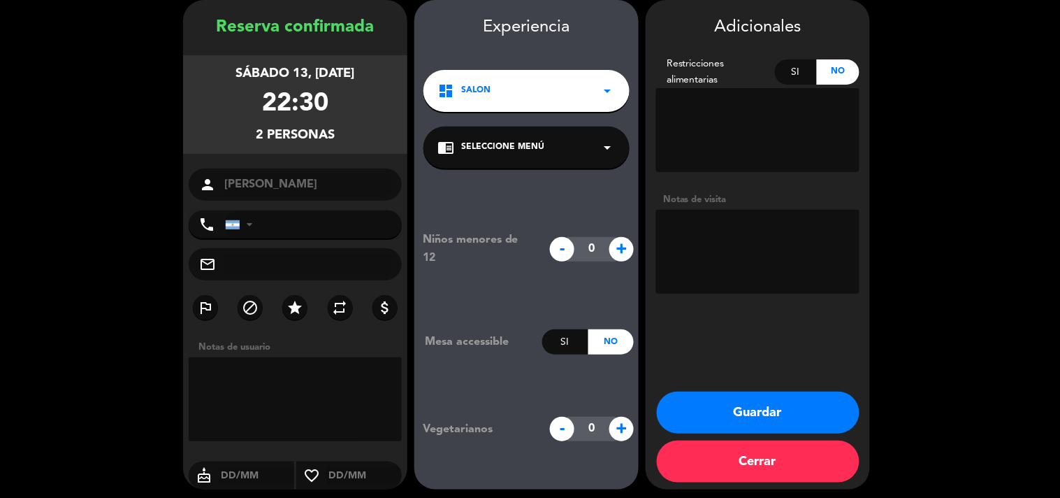
click at [745, 228] on textarea at bounding box center [757, 252] width 203 height 84
paste textarea "mesita cerca del DJ, comen abajo y después suben"
type textarea "[PERSON_NAME] cerca del DJ, comen abajo y después suben"
click at [776, 400] on button "Guardar" at bounding box center [758, 412] width 203 height 42
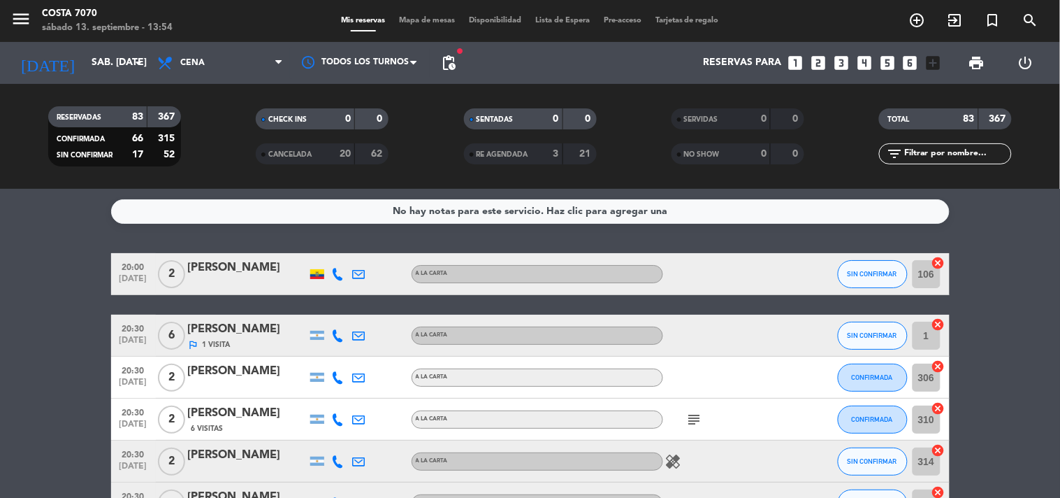
click at [962, 154] on input "text" at bounding box center [957, 153] width 108 height 15
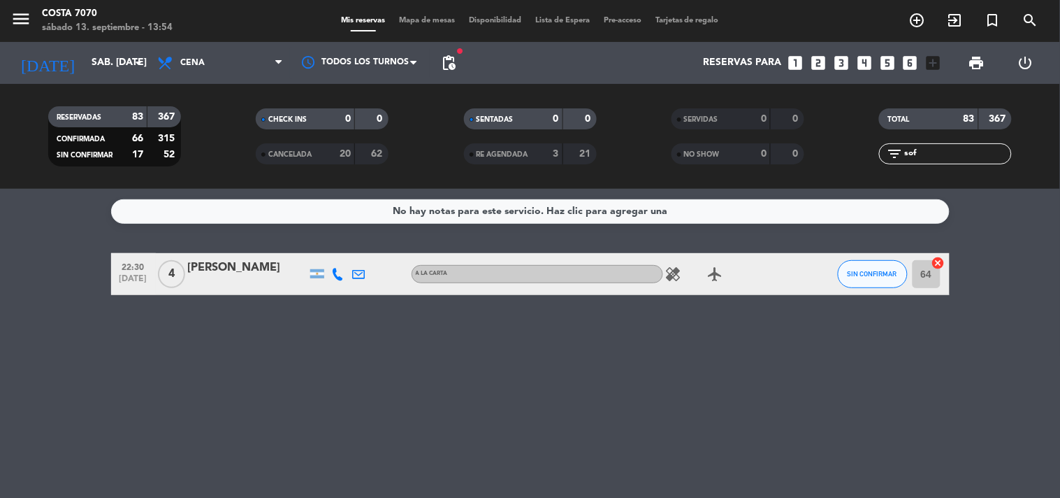
type input "sof"
click at [862, 278] on button "SIN CONFIRMAR" at bounding box center [873, 274] width 70 height 28
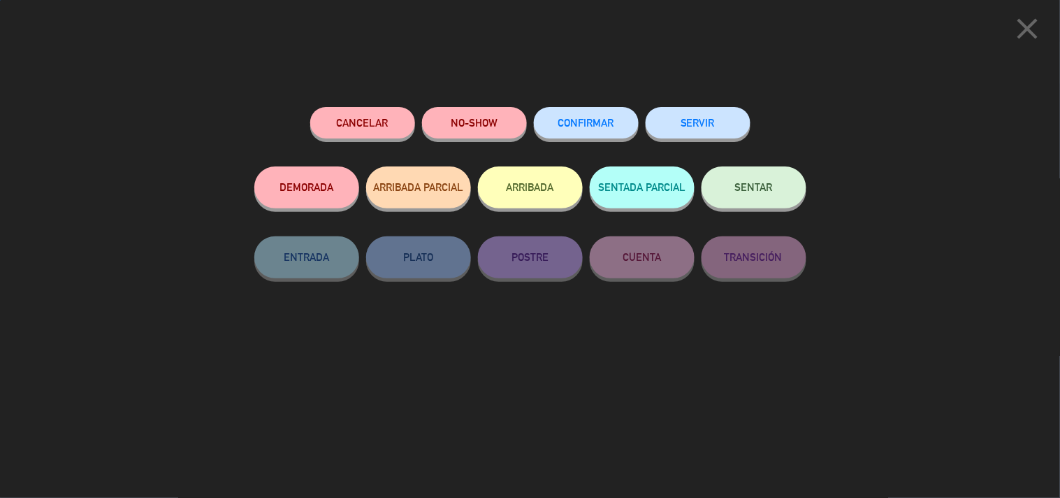
click at [377, 115] on button "Cancelar" at bounding box center [362, 122] width 105 height 31
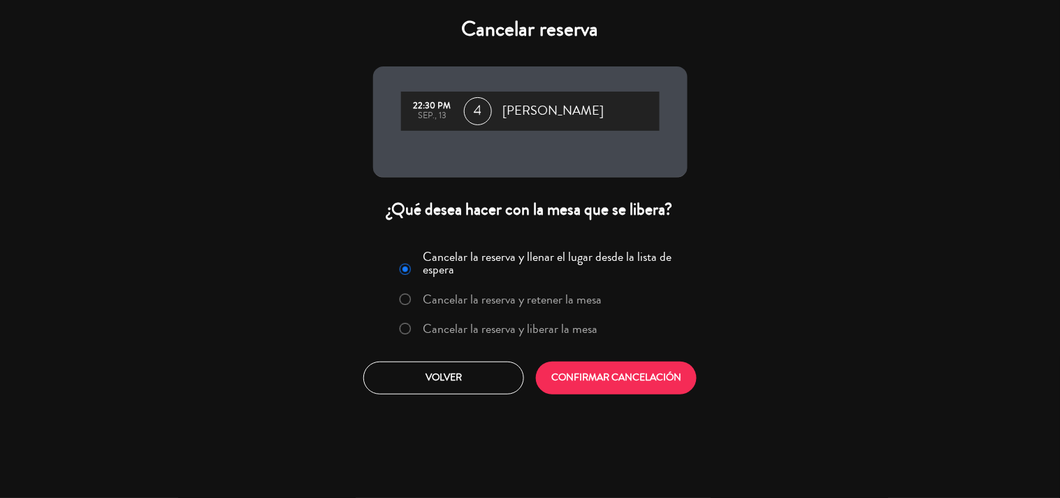
click at [511, 333] on label "Cancelar la reserva y liberar la mesa" at bounding box center [510, 328] width 175 height 13
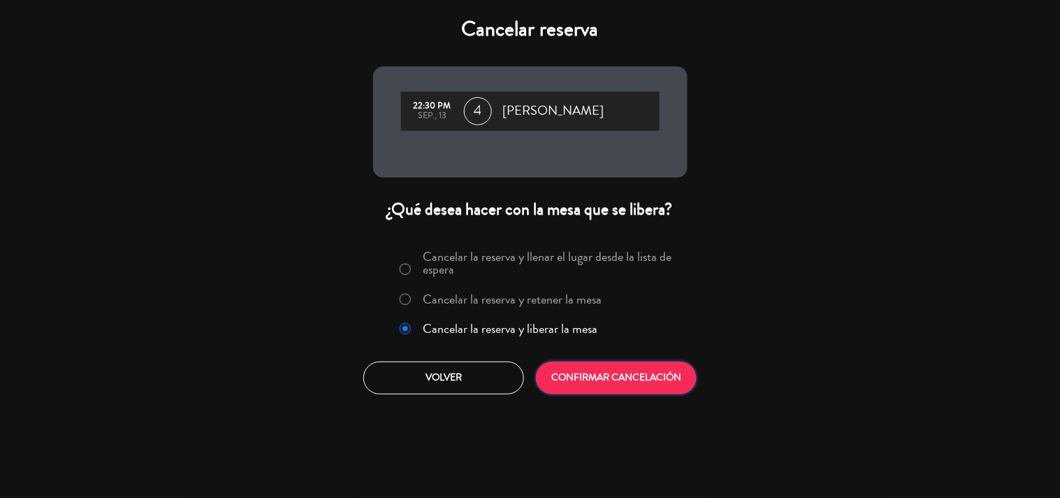
click at [591, 370] on button "CONFIRMAR CANCELACIÓN" at bounding box center [616, 377] width 161 height 33
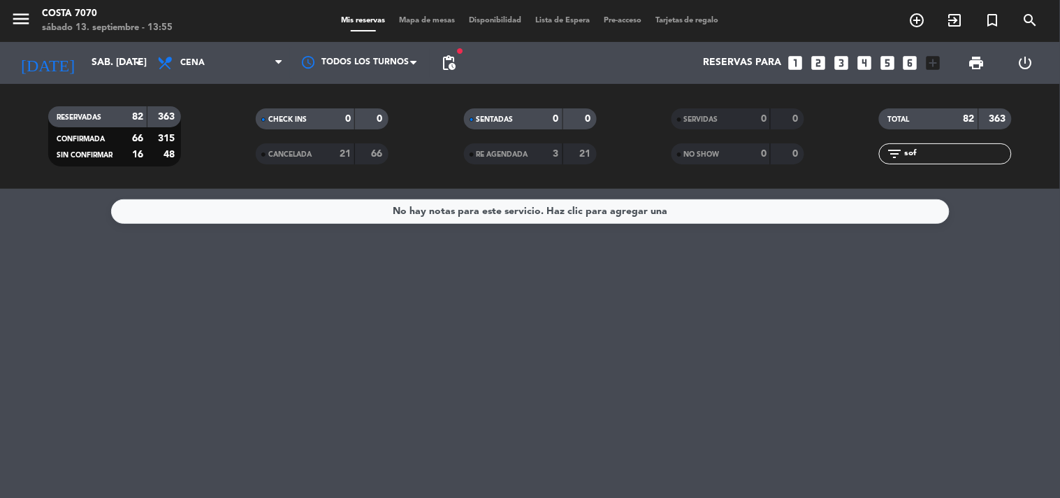
click at [958, 148] on input "sof" at bounding box center [957, 153] width 108 height 15
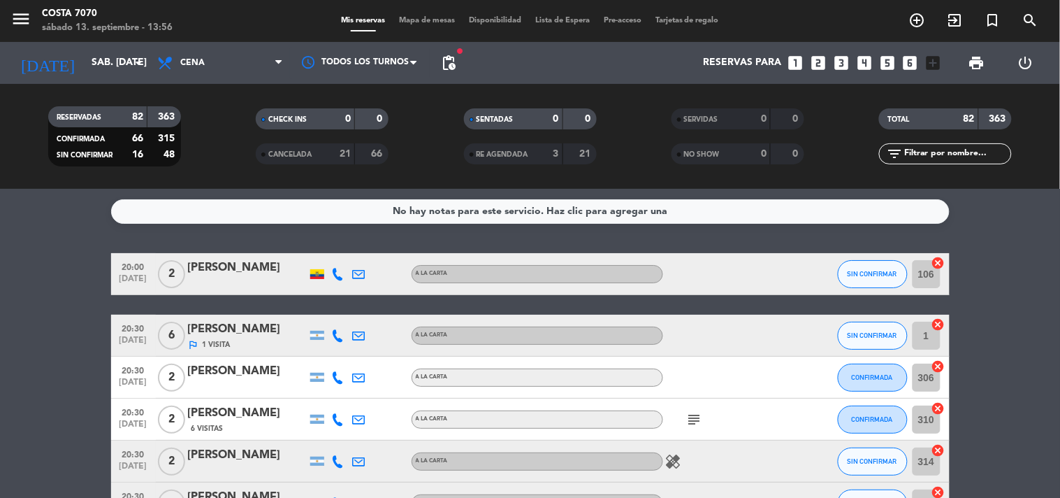
click at [962, 151] on input "text" at bounding box center [957, 153] width 108 height 15
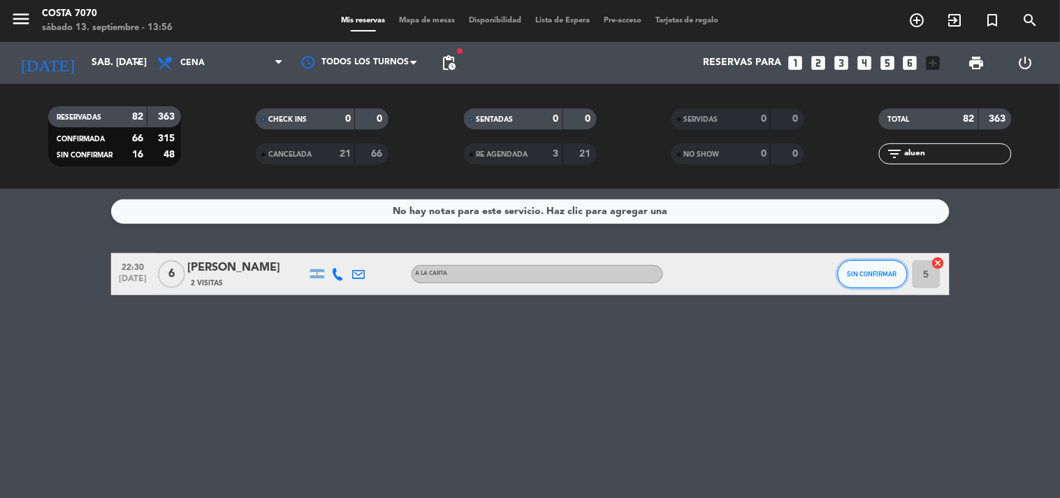
click at [858, 276] on span "SIN CONFIRMAR" at bounding box center [873, 274] width 50 height 8
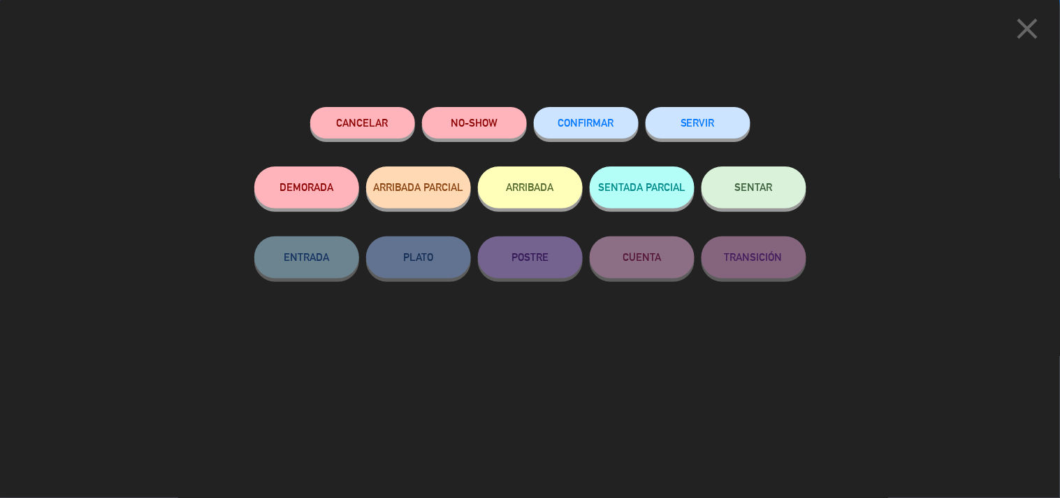
click at [383, 127] on button "Cancelar" at bounding box center [362, 122] width 105 height 31
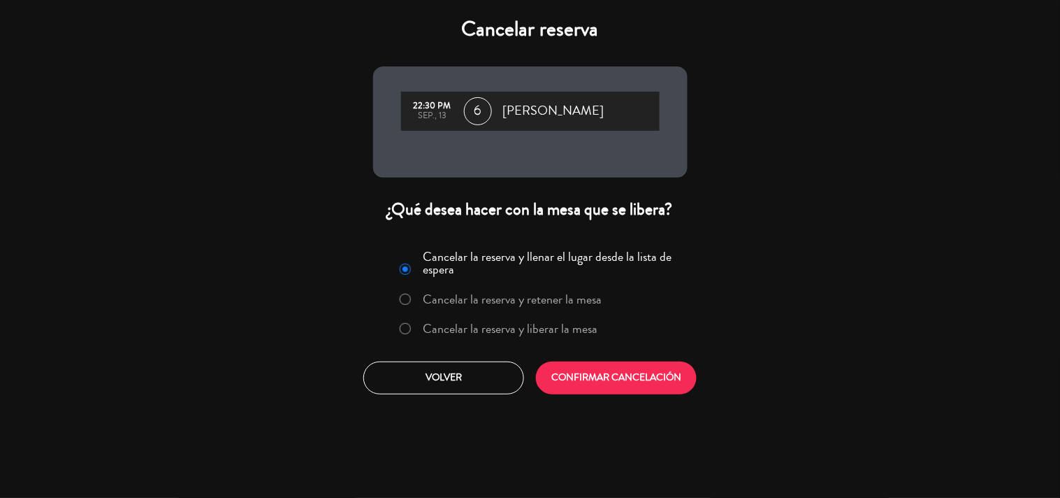
click at [528, 337] on label "Cancelar la reserva y liberar la mesa" at bounding box center [499, 329] width 212 height 25
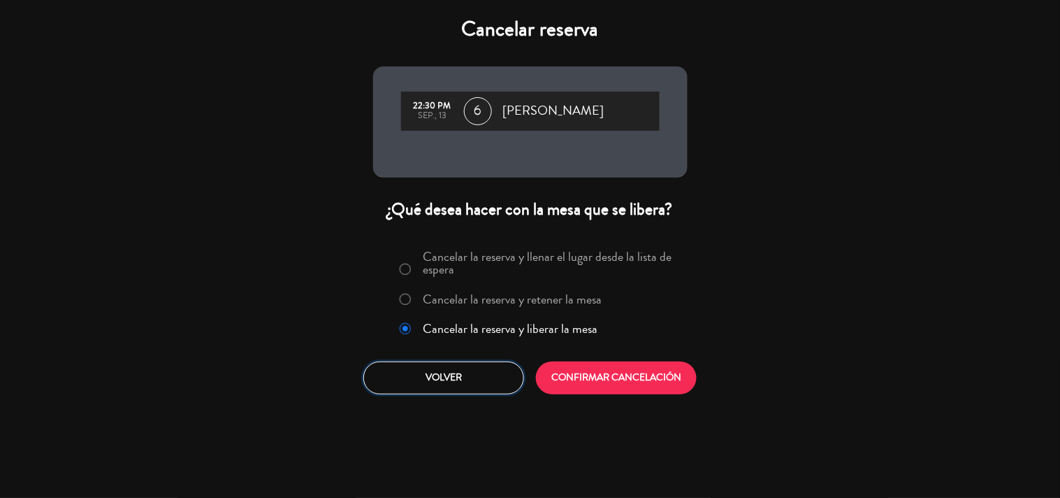
click at [493, 379] on button "Volver" at bounding box center [443, 377] width 161 height 33
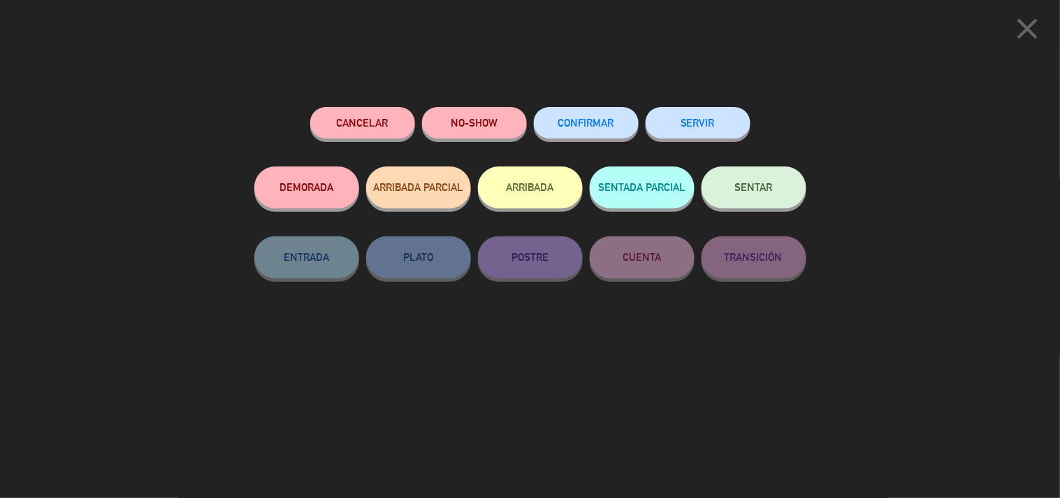
click at [1026, 31] on icon "close" at bounding box center [1027, 28] width 35 height 35
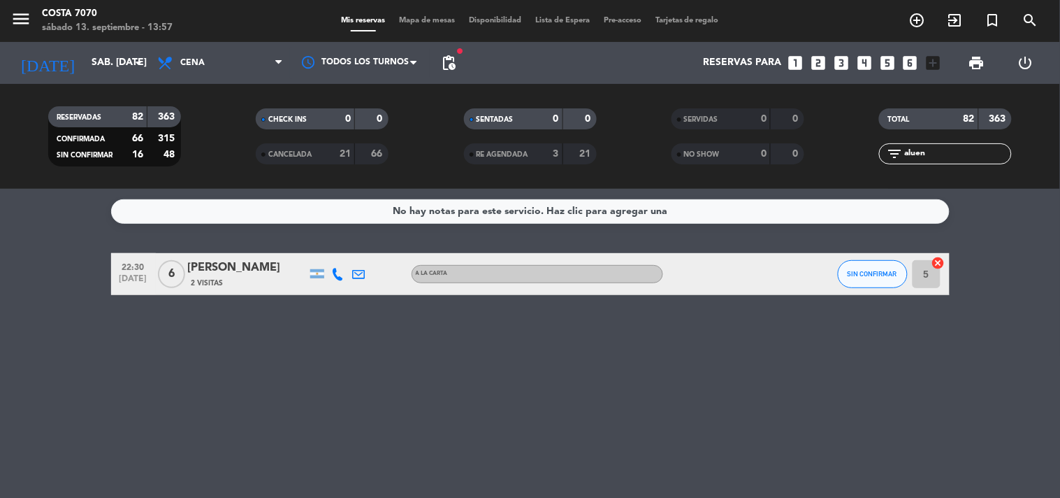
drag, startPoint x: 954, startPoint y: 154, endPoint x: 814, endPoint y: 145, distance: 140.0
click at [814, 145] on div "RESERVADAS 82 363 CONFIRMADA 66 315 SIN CONFIRMAR 16 48 CHECK INS 0 0 CANCELADA…" at bounding box center [530, 136] width 1060 height 77
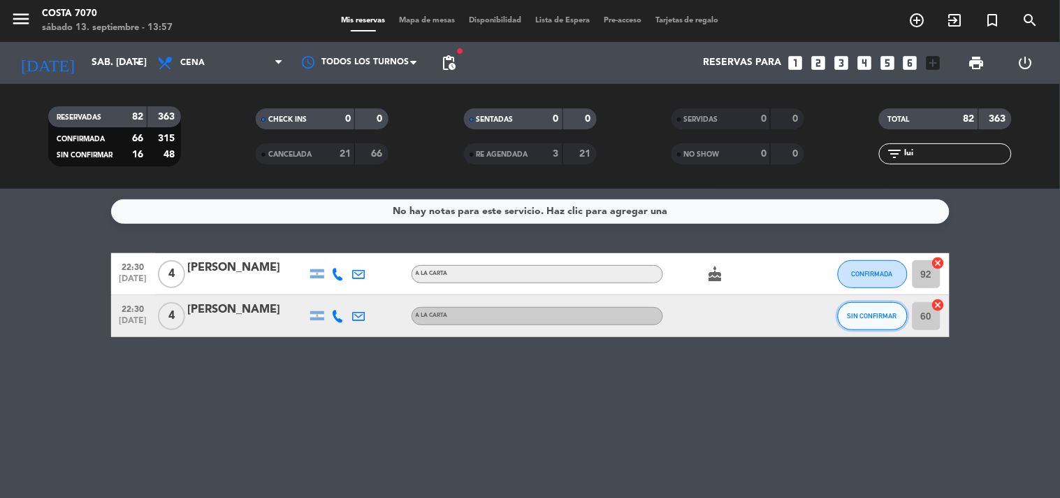
click at [859, 319] on button "SIN CONFIRMAR" at bounding box center [873, 316] width 70 height 28
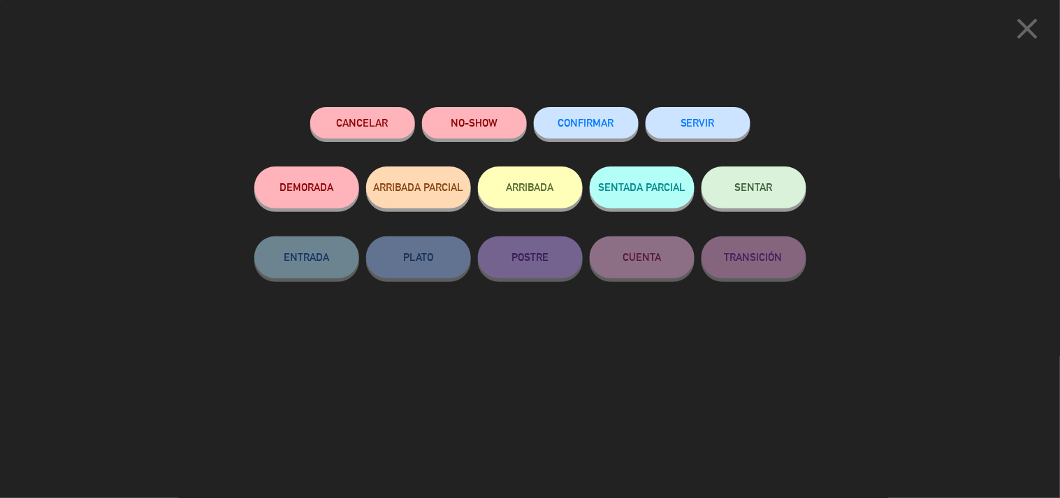
click at [613, 124] on span "CONFIRMAR" at bounding box center [586, 123] width 56 height 12
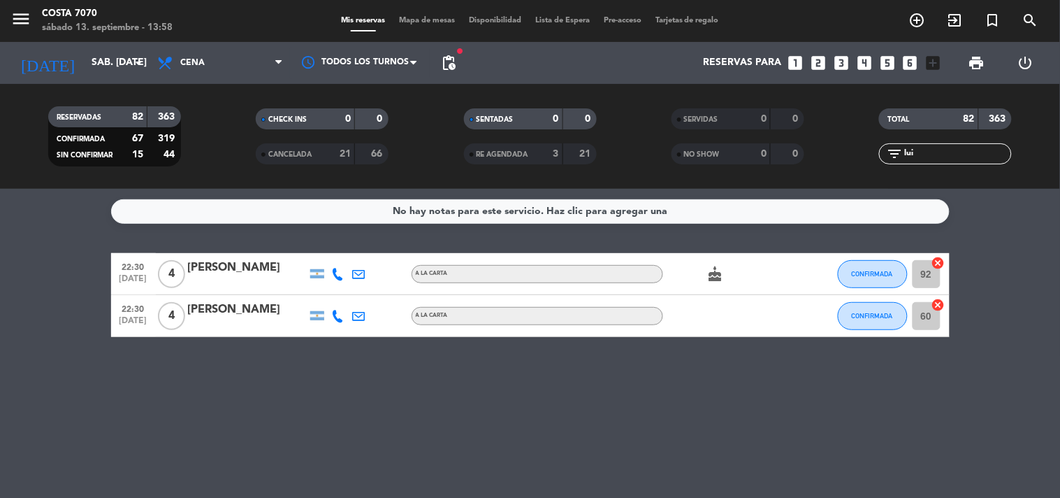
drag, startPoint x: 943, startPoint y: 150, endPoint x: 765, endPoint y: 133, distance: 179.0
click at [765, 133] on div "RESERVADAS 82 363 CONFIRMADA 67 319 SIN CONFIRMAR 15 44 CHECK INS 0 0 CANCELADA…" at bounding box center [530, 136] width 1060 height 77
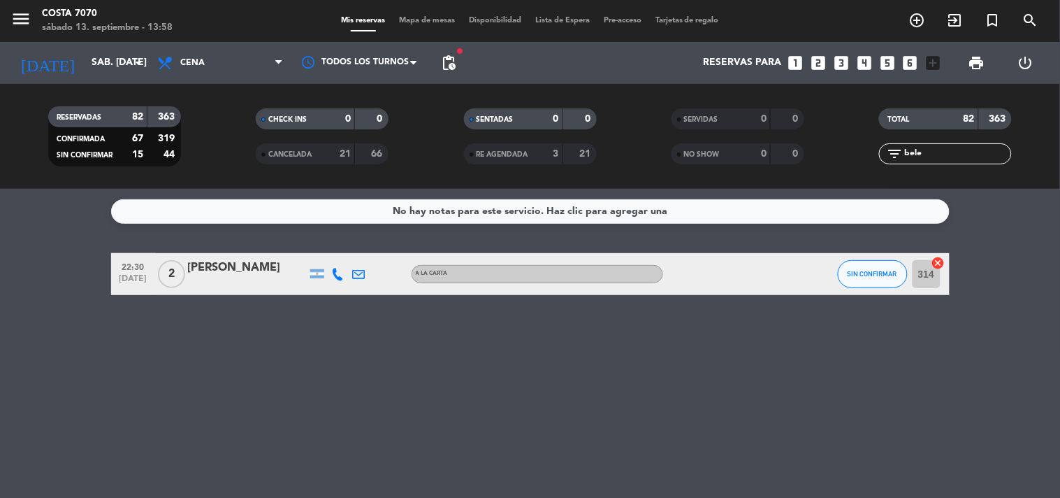
type input "bele"
click at [875, 277] on button "SIN CONFIRMAR" at bounding box center [873, 274] width 70 height 28
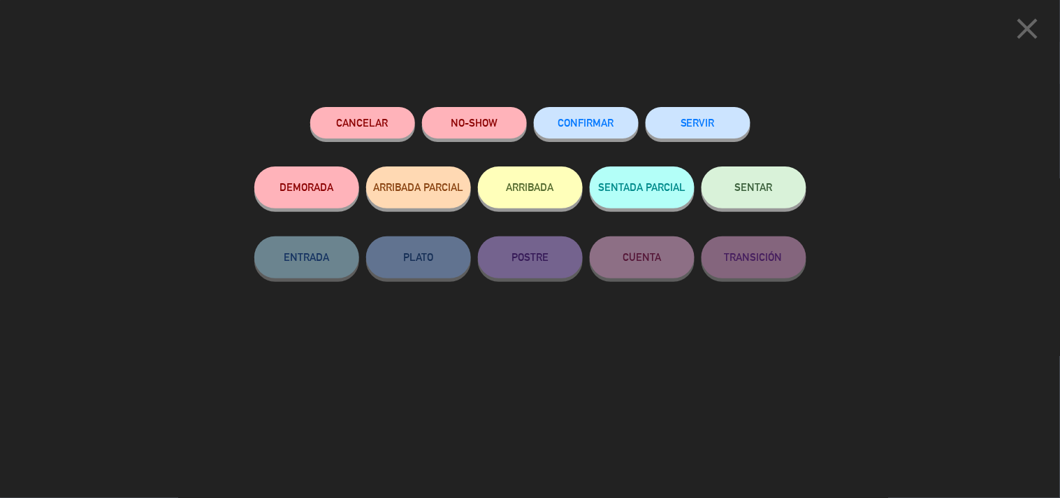
click at [591, 115] on button "CONFIRMAR" at bounding box center [586, 122] width 105 height 31
